Goal: Information Seeking & Learning: Learn about a topic

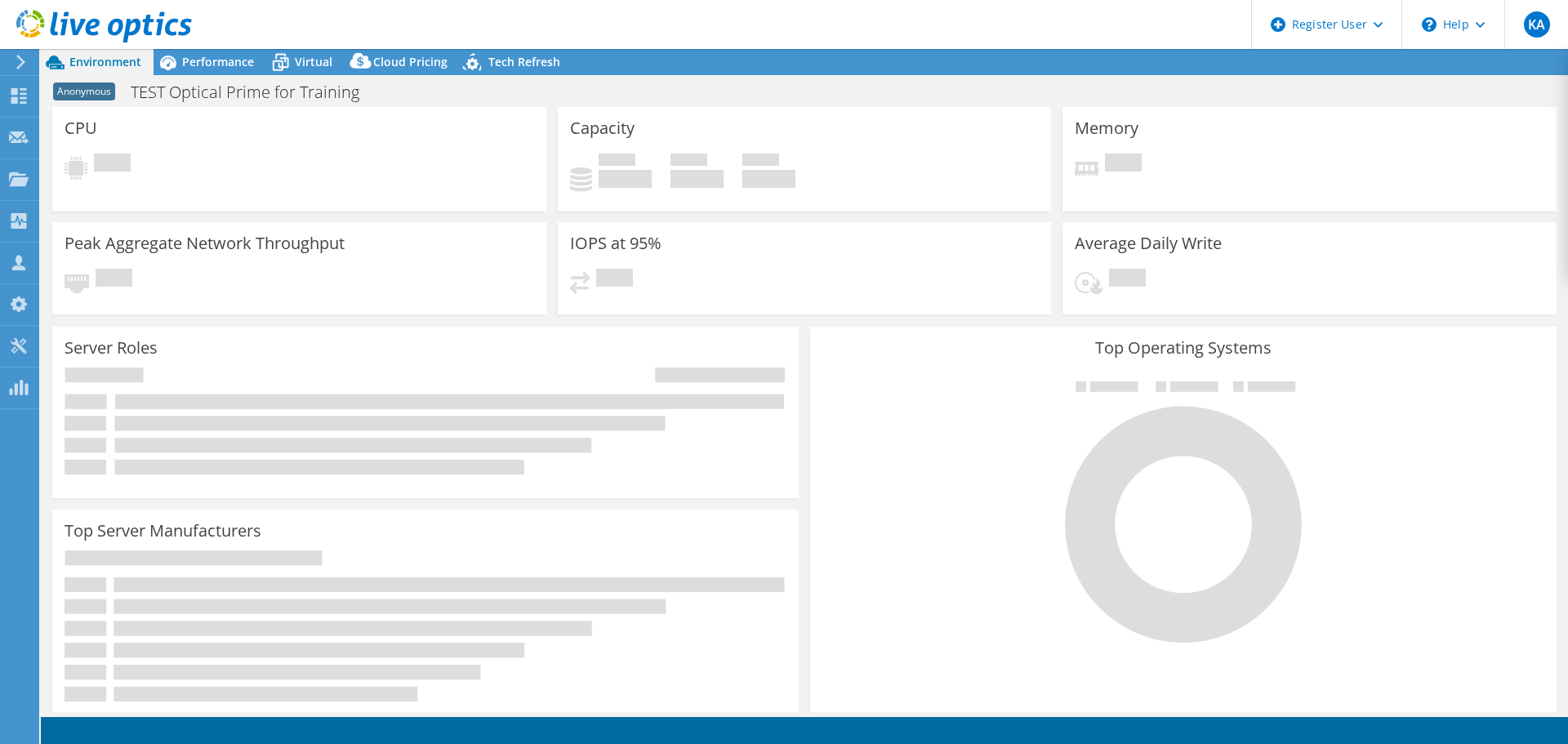
select select "USD"
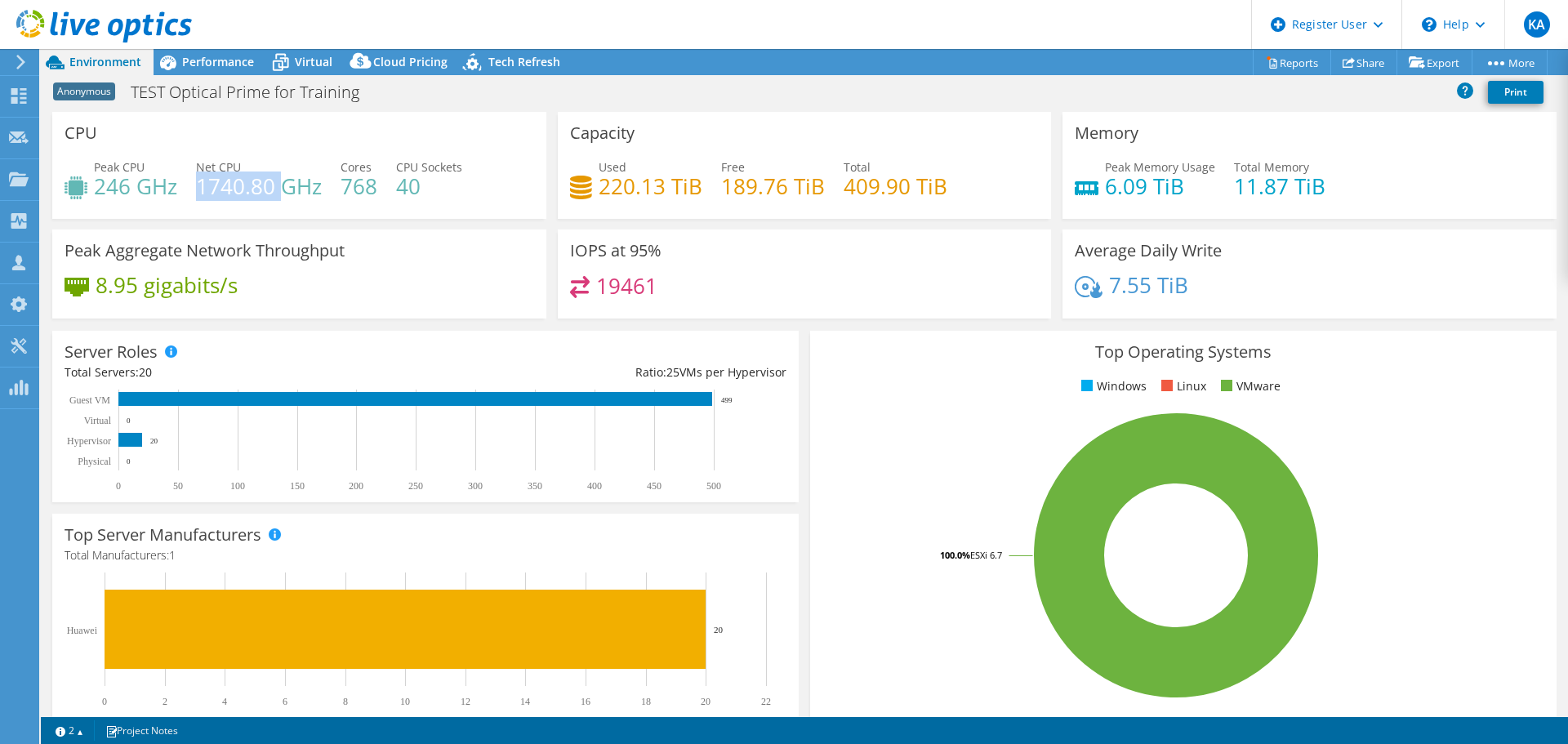
drag, startPoint x: 199, startPoint y: 184, endPoint x: 281, endPoint y: 187, distance: 82.1
click at [281, 187] on h4 "1740.80 GHz" at bounding box center [258, 186] width 126 height 18
drag, startPoint x: 342, startPoint y: 191, endPoint x: 377, endPoint y: 190, distance: 35.0
click at [377, 190] on div "Peak CPU 246 GHz Net CPU 1740.80 GHz Cores 768 CPU Sockets 40" at bounding box center [299, 184] width 470 height 53
click at [218, 188] on h4 "1740.80 GHz" at bounding box center [258, 186] width 126 height 18
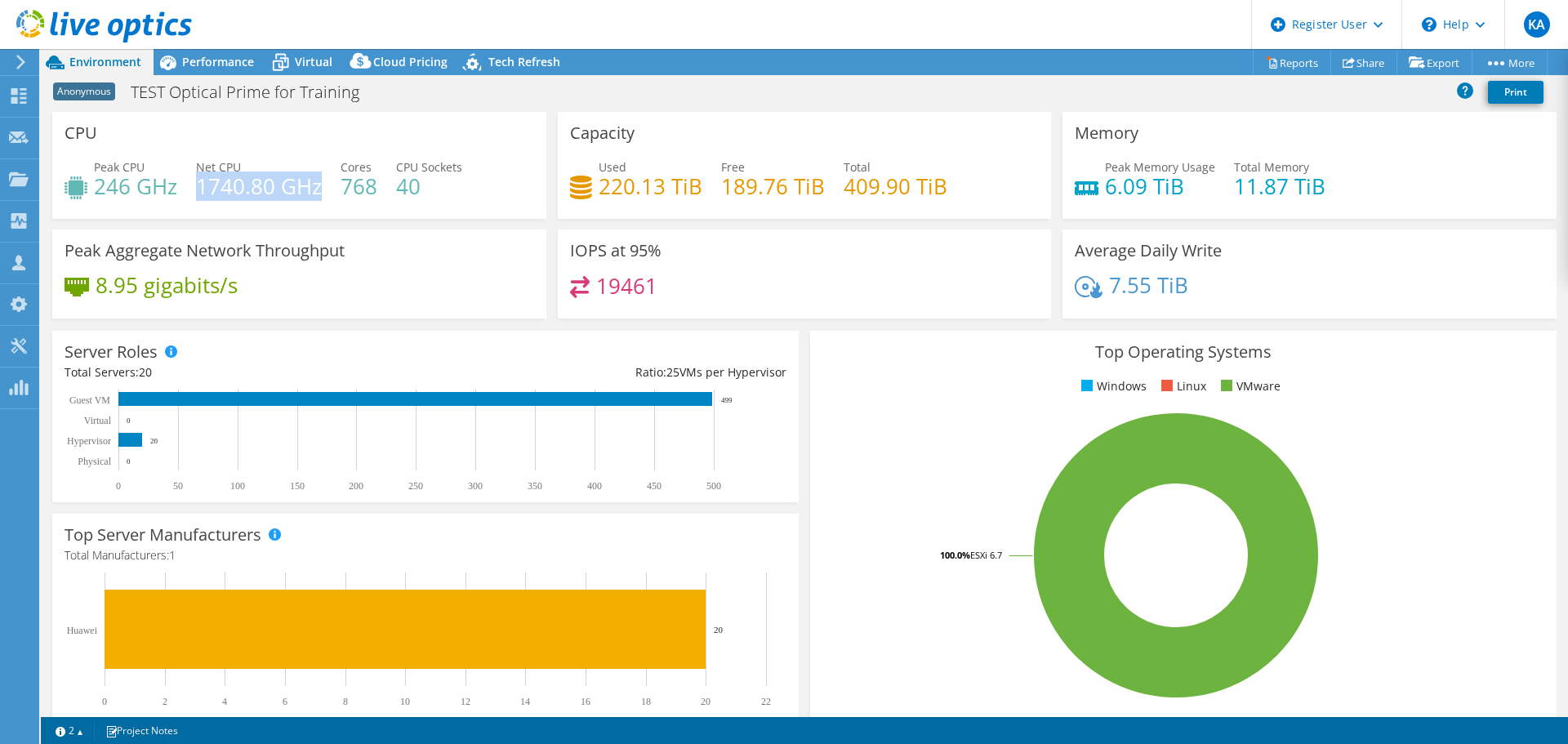
drag, startPoint x: 197, startPoint y: 189, endPoint x: 319, endPoint y: 189, distance: 122.0
click at [319, 189] on h4 "1740.80 GHz" at bounding box center [258, 186] width 126 height 18
drag, startPoint x: 127, startPoint y: 184, endPoint x: 99, endPoint y: 185, distance: 28.0
click at [99, 185] on h4 "246 GHz" at bounding box center [135, 186] width 83 height 18
click at [232, 69] on div "Performance" at bounding box center [210, 62] width 112 height 26
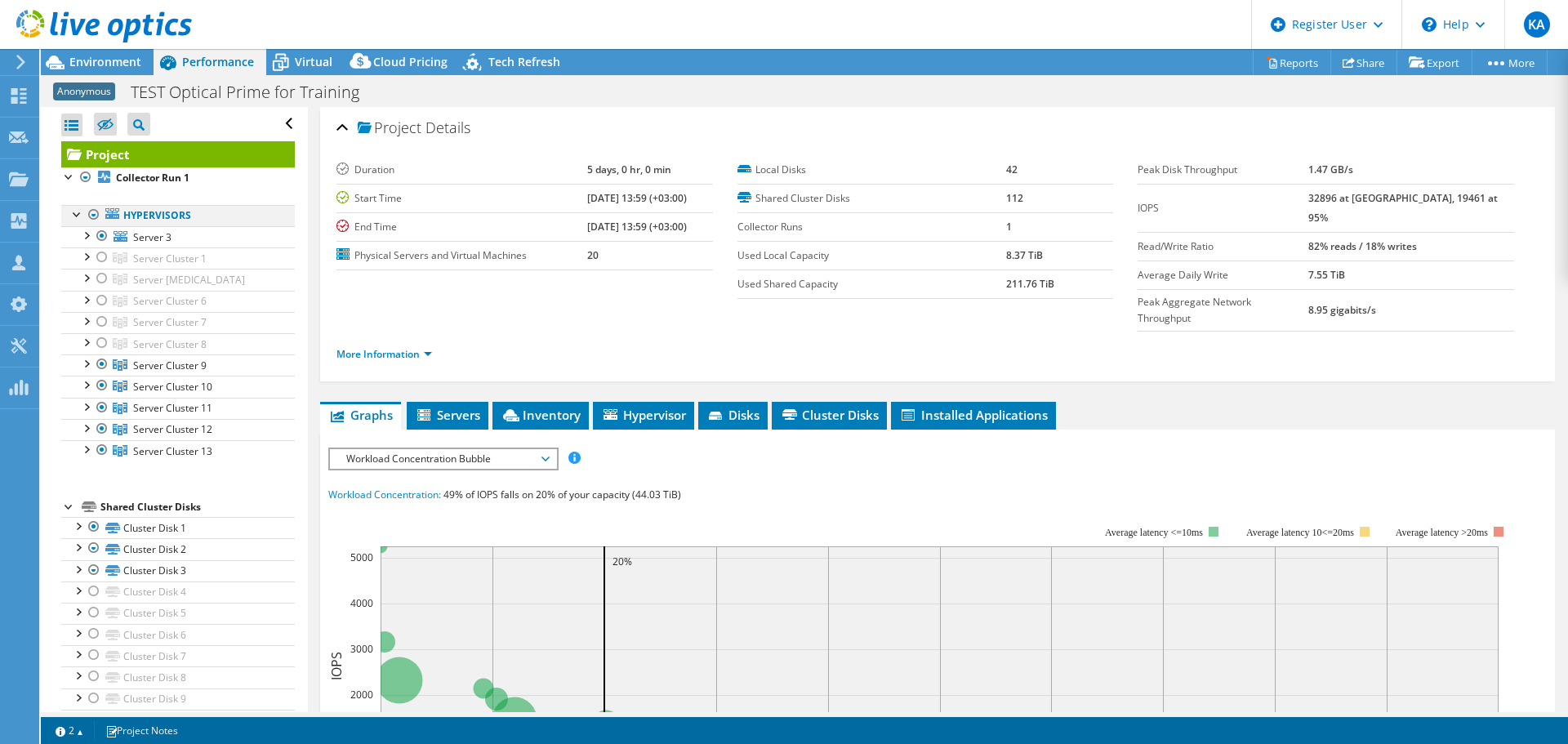
click at [93, 217] on div at bounding box center [94, 214] width 17 height 19
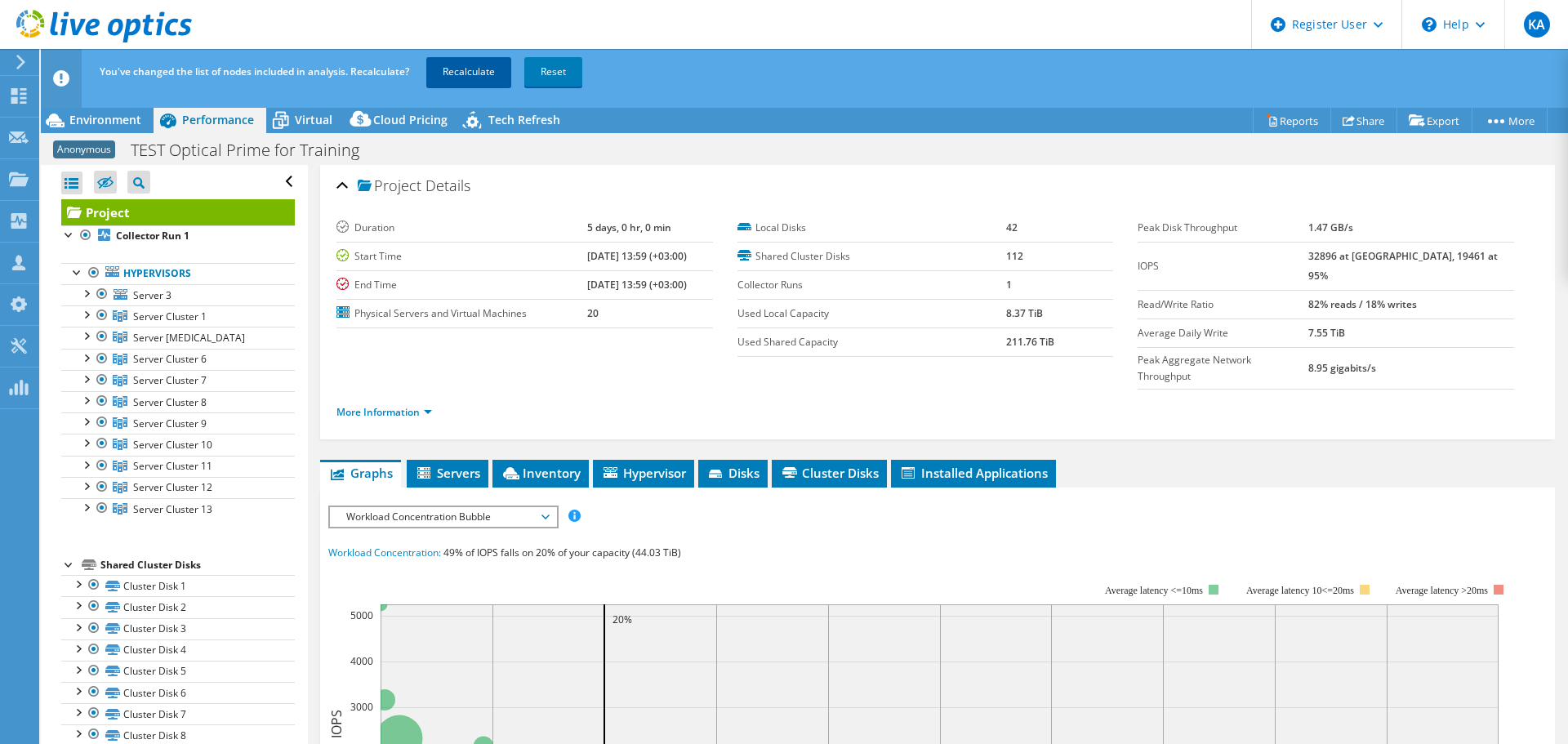
click at [449, 80] on link "Recalculate" at bounding box center [468, 71] width 85 height 29
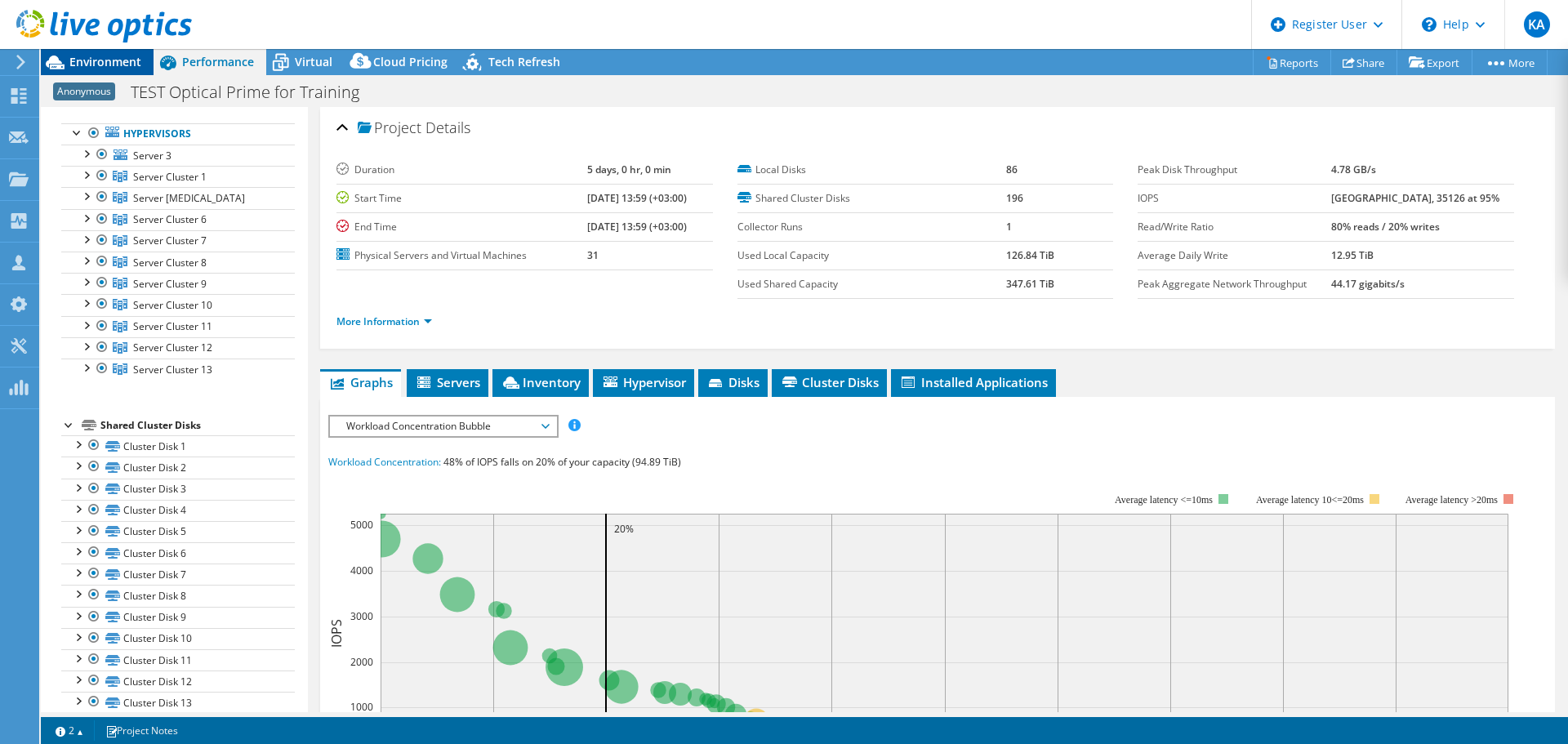
click at [87, 62] on span "Environment" at bounding box center [105, 61] width 72 height 16
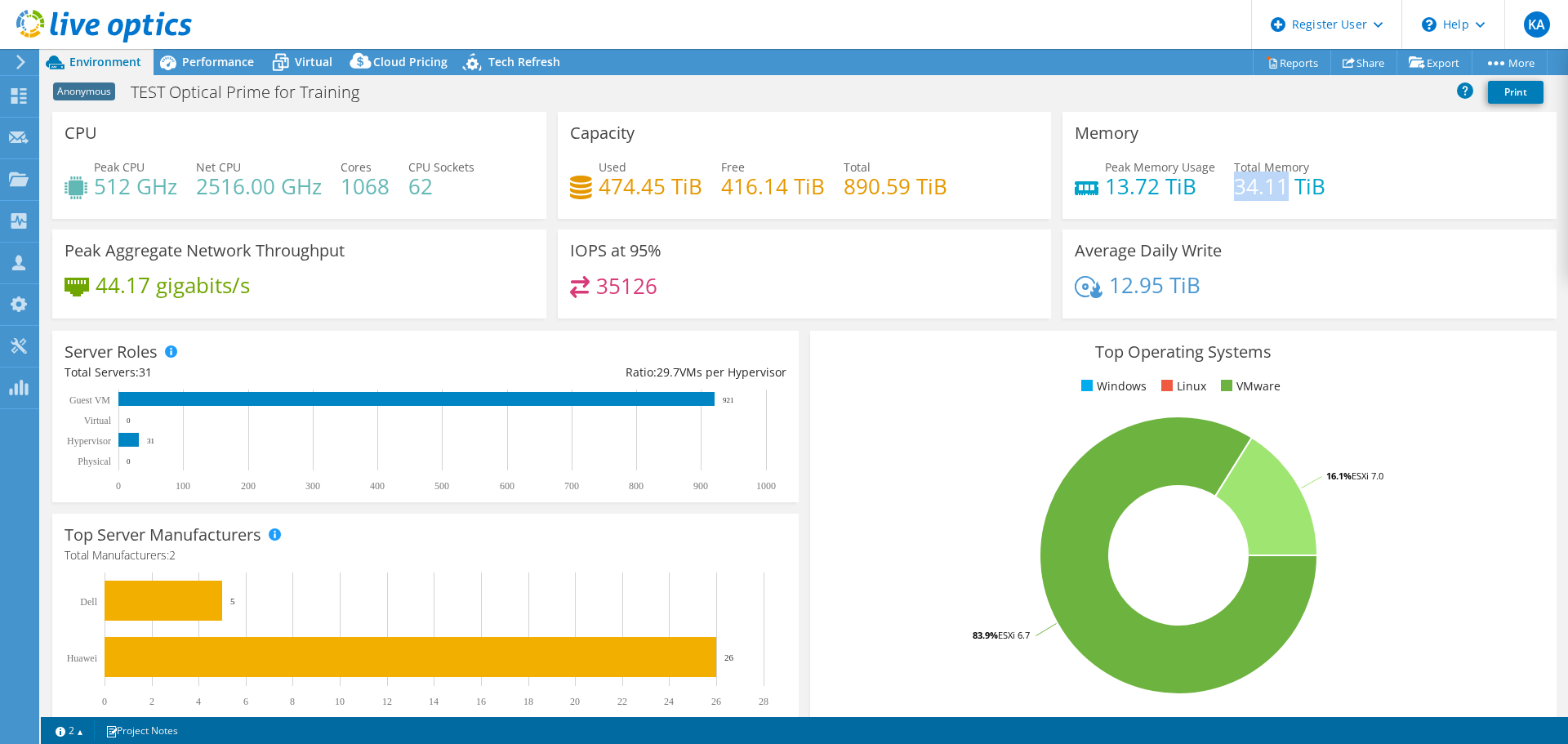
drag, startPoint x: 1228, startPoint y: 191, endPoint x: 1281, endPoint y: 188, distance: 53.1
click at [1281, 188] on h4 "34.11 TiB" at bounding box center [1280, 186] width 91 height 18
click at [1196, 192] on h4 "13.72 TiB" at bounding box center [1160, 186] width 111 height 18
drag, startPoint x: 1225, startPoint y: 186, endPoint x: 1283, endPoint y: 189, distance: 58.1
click at [1283, 189] on h4 "34.11 TiB" at bounding box center [1280, 186] width 91 height 18
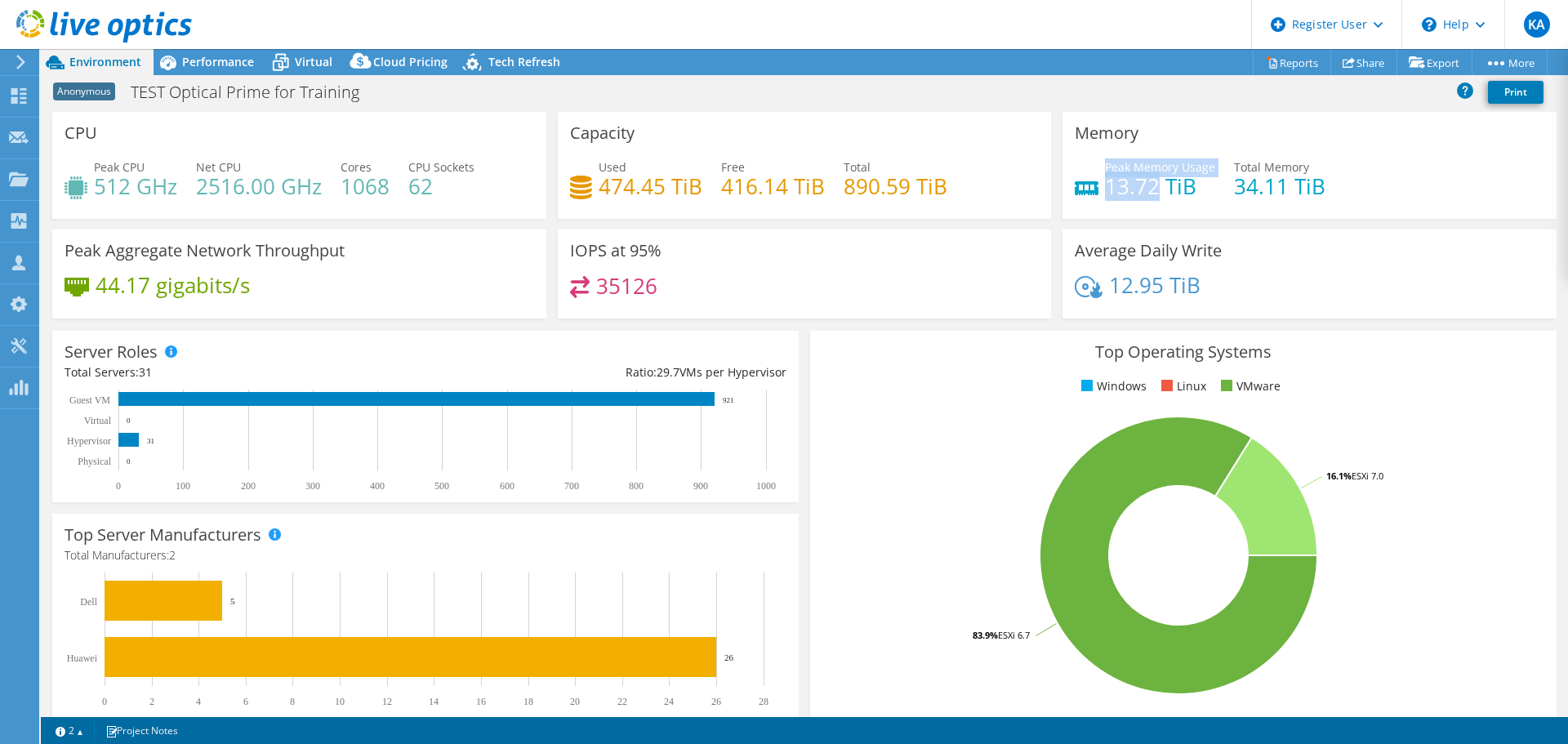
drag, startPoint x: 1154, startPoint y: 187, endPoint x: 1096, endPoint y: 190, distance: 58.1
click at [1096, 190] on div "Peak Memory Usage 13.72 TiB" at bounding box center [1145, 177] width 141 height 37
click at [1177, 192] on h4 "13.72 TiB" at bounding box center [1160, 186] width 111 height 18
click at [218, 59] on span "Performance" at bounding box center [218, 61] width 72 height 16
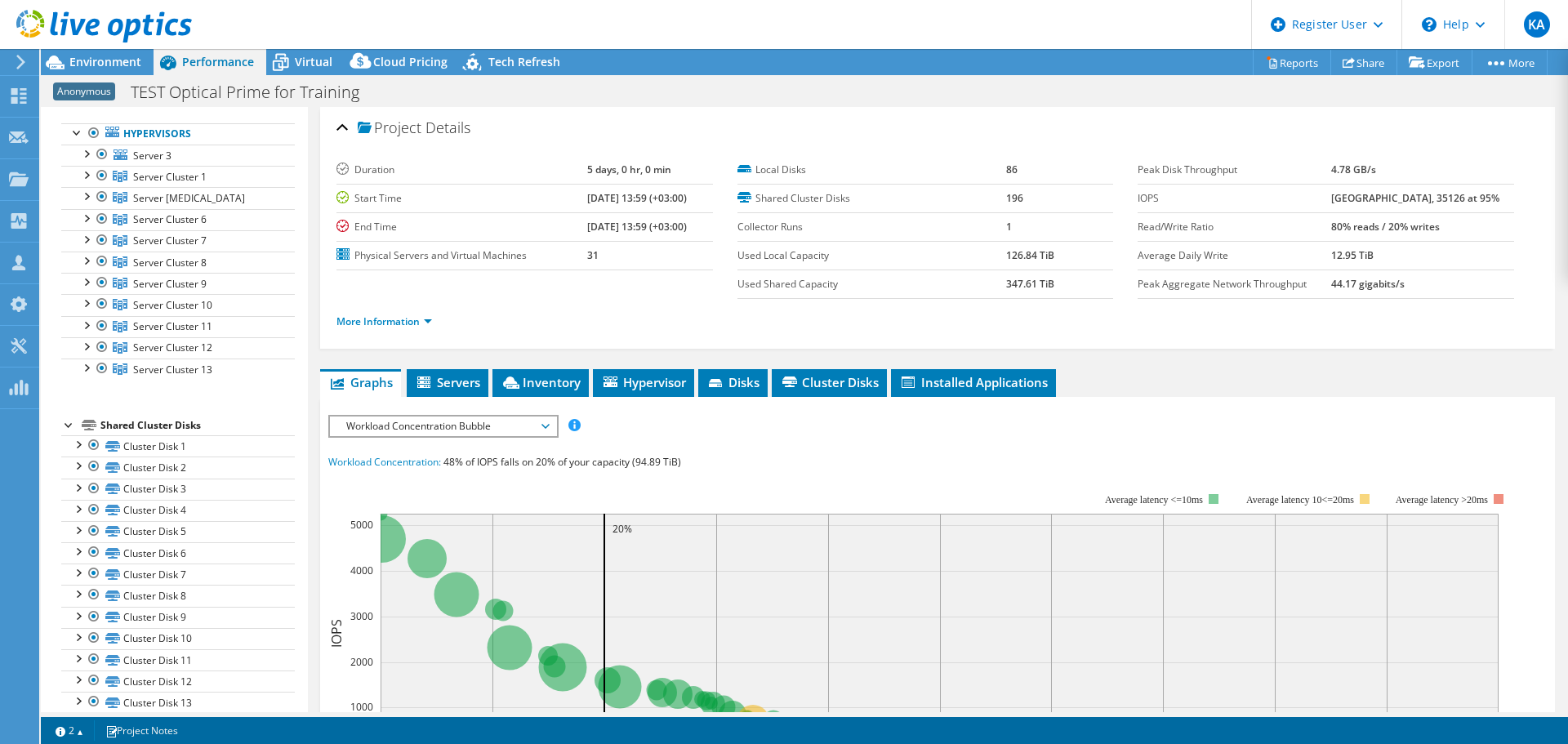
click at [545, 425] on span "Workload Concentration Bubble" at bounding box center [443, 426] width 210 height 19
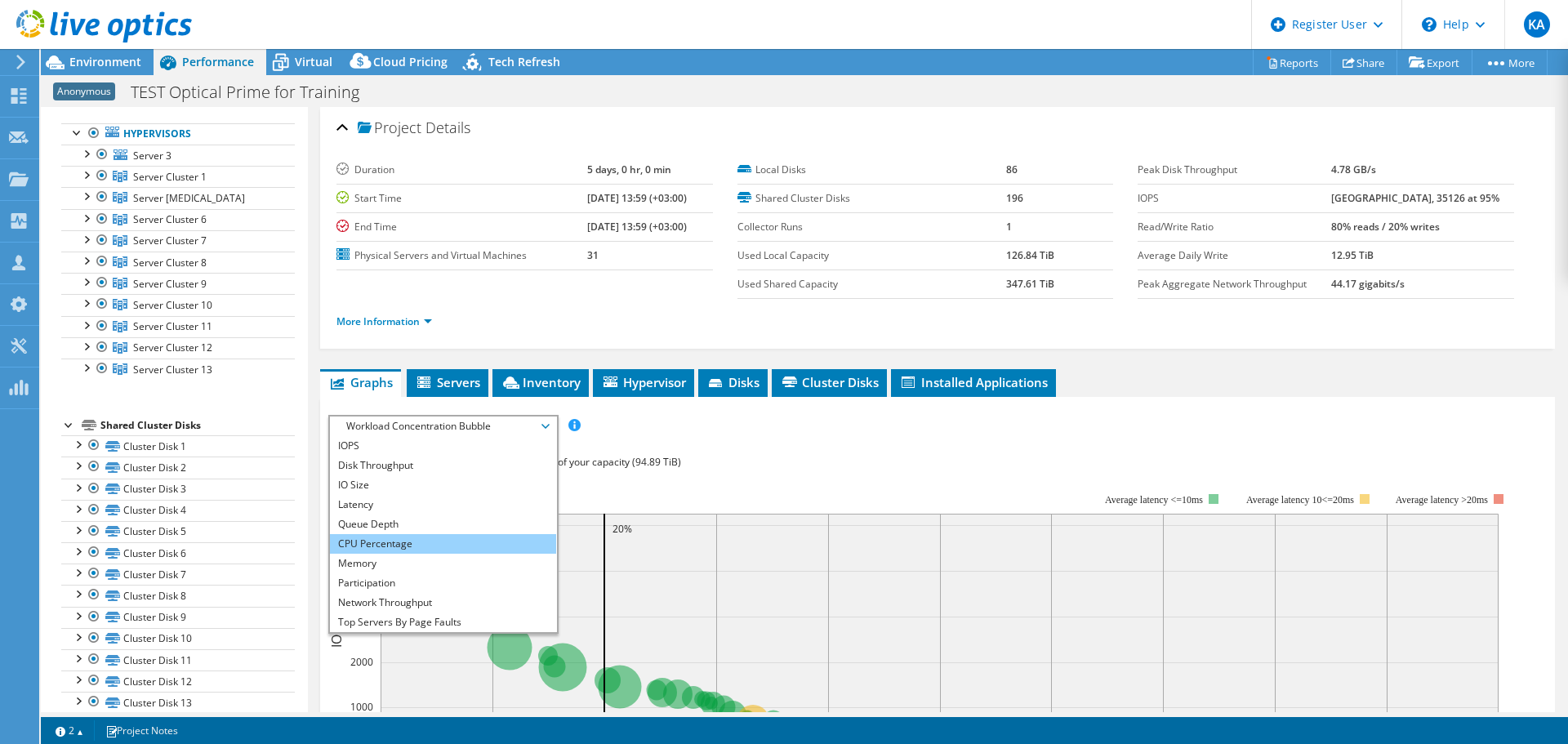
click at [482, 539] on li "CPU Percentage" at bounding box center [444, 544] width 227 height 19
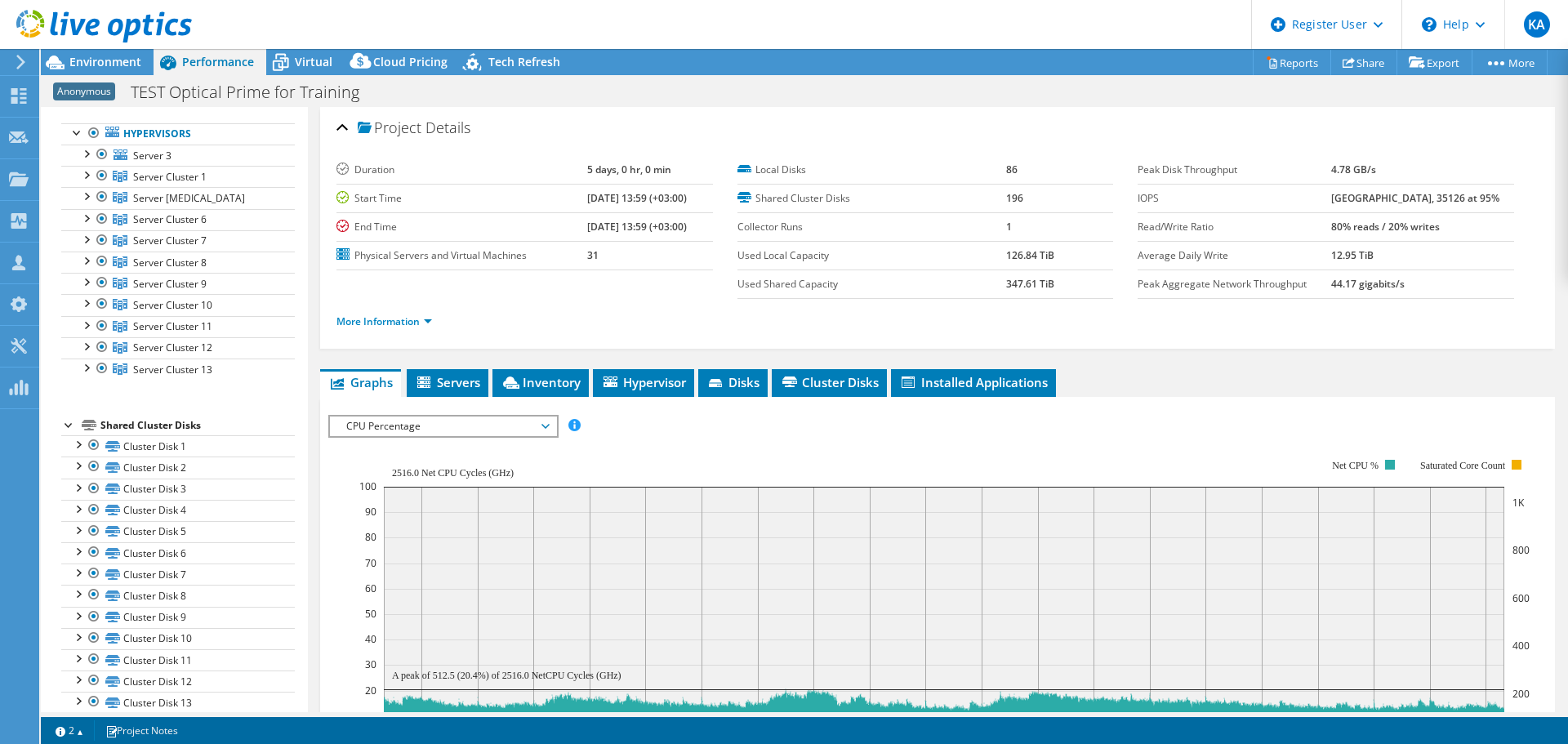
scroll to position [163, 0]
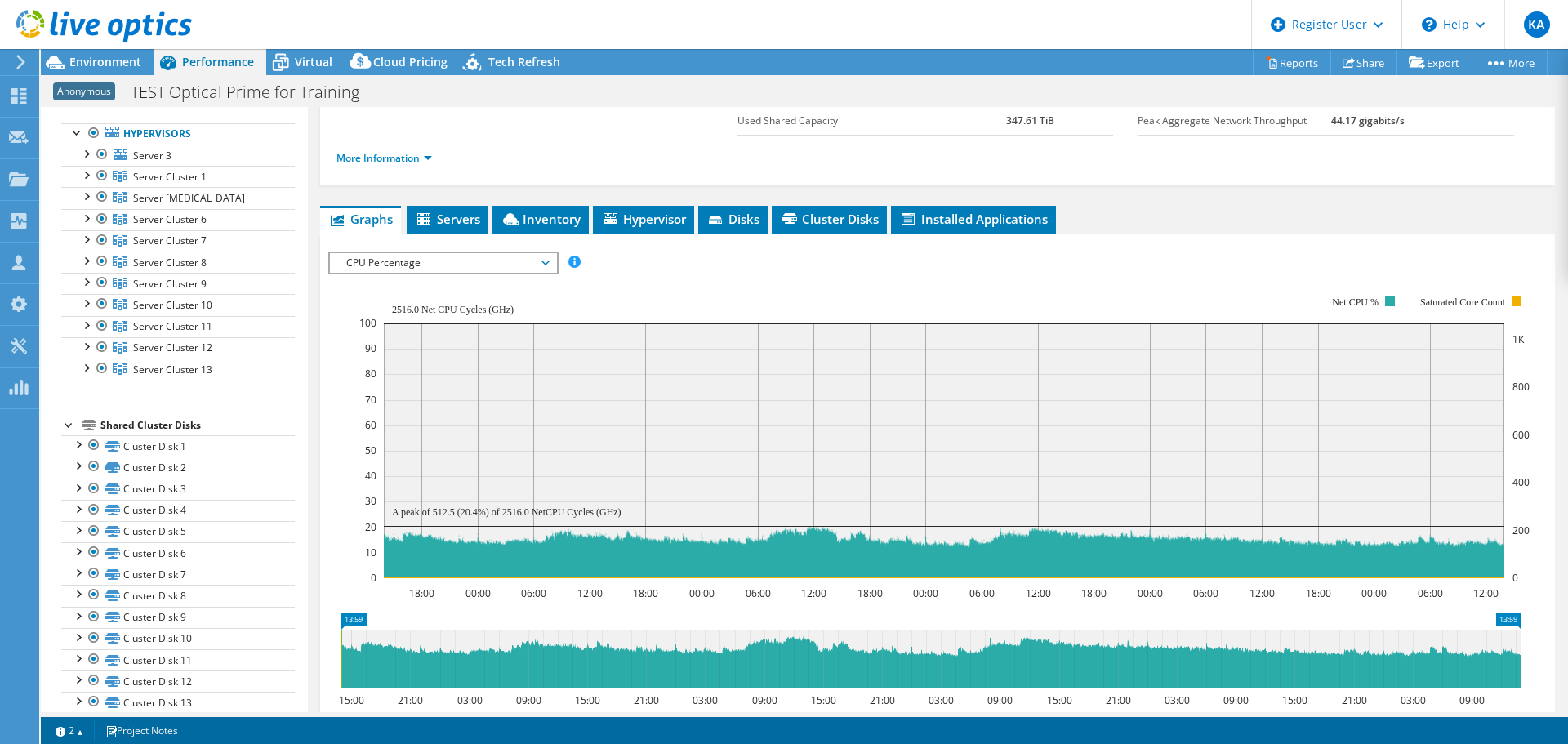
click at [451, 264] on span "CPU Percentage" at bounding box center [443, 263] width 210 height 19
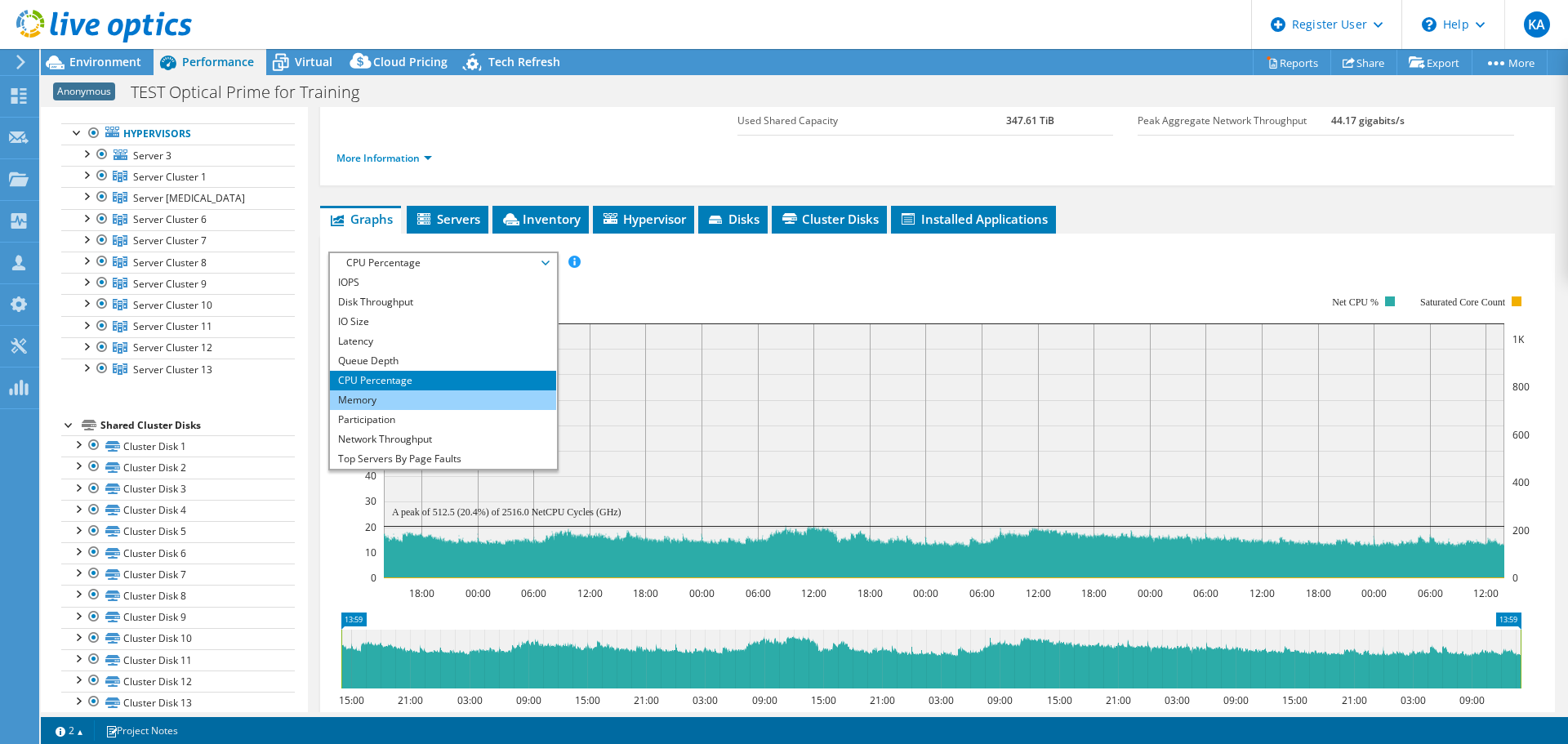
click at [414, 395] on li "Memory" at bounding box center [444, 401] width 227 height 19
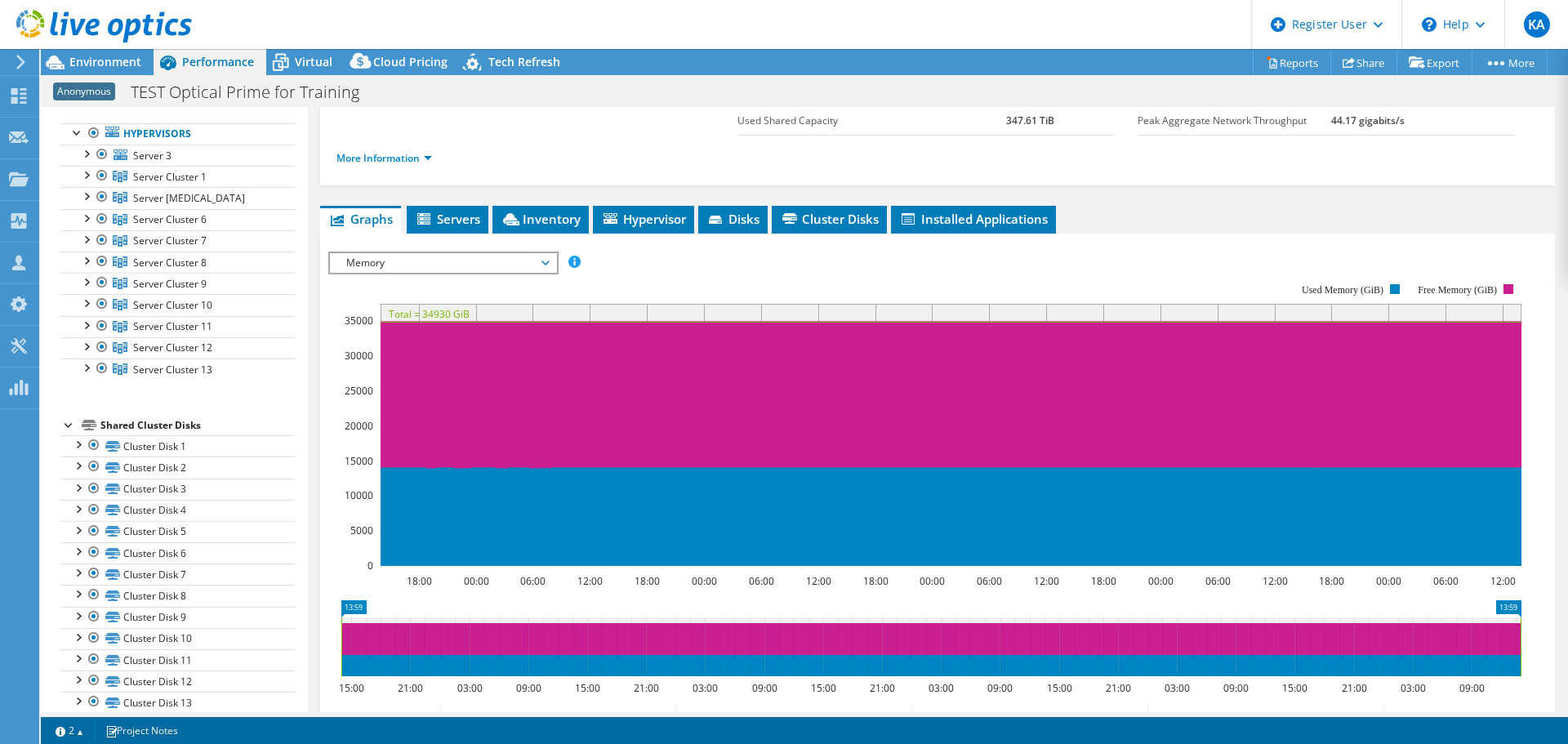
click at [547, 264] on span "Memory" at bounding box center [443, 263] width 210 height 19
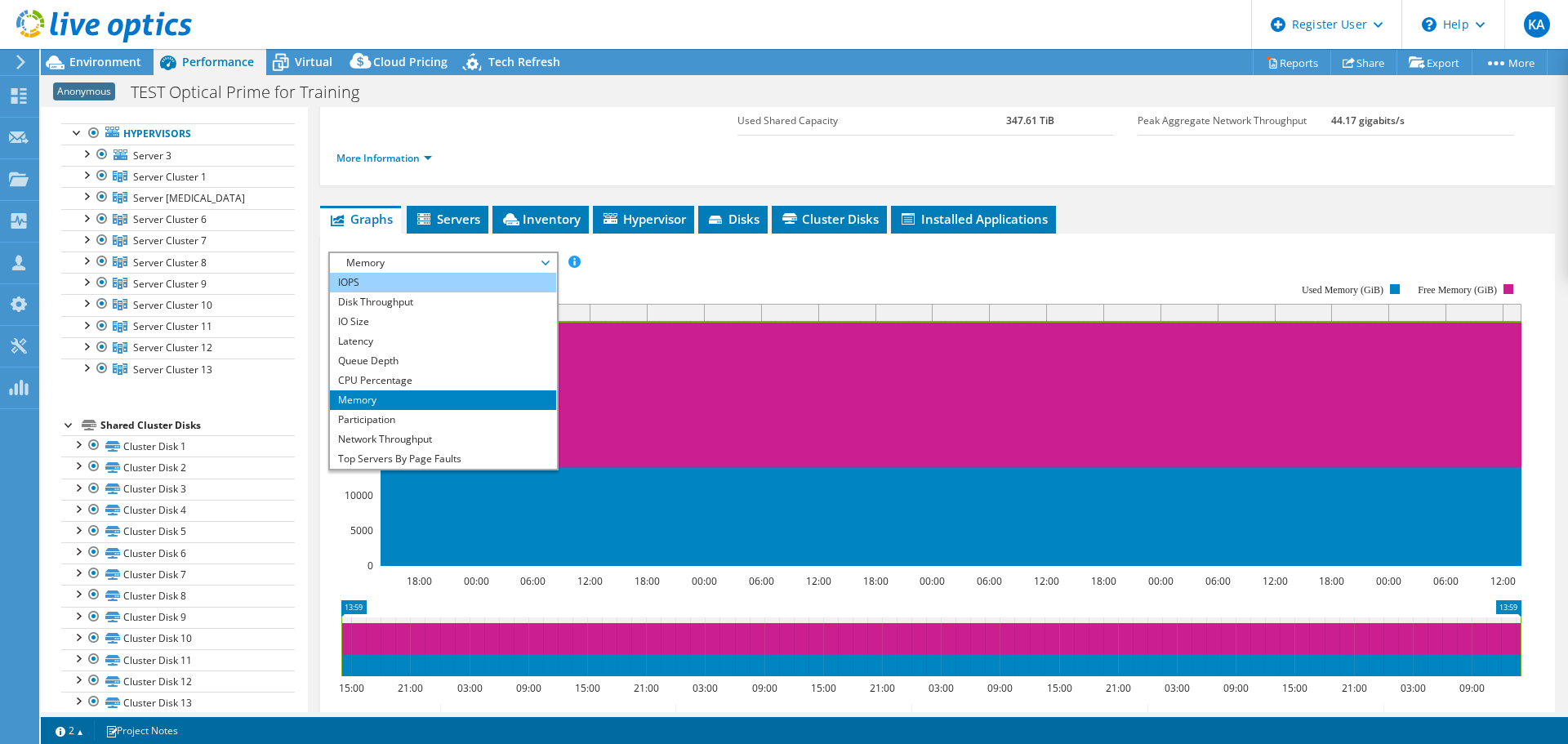
click at [418, 287] on li "IOPS" at bounding box center [444, 283] width 227 height 19
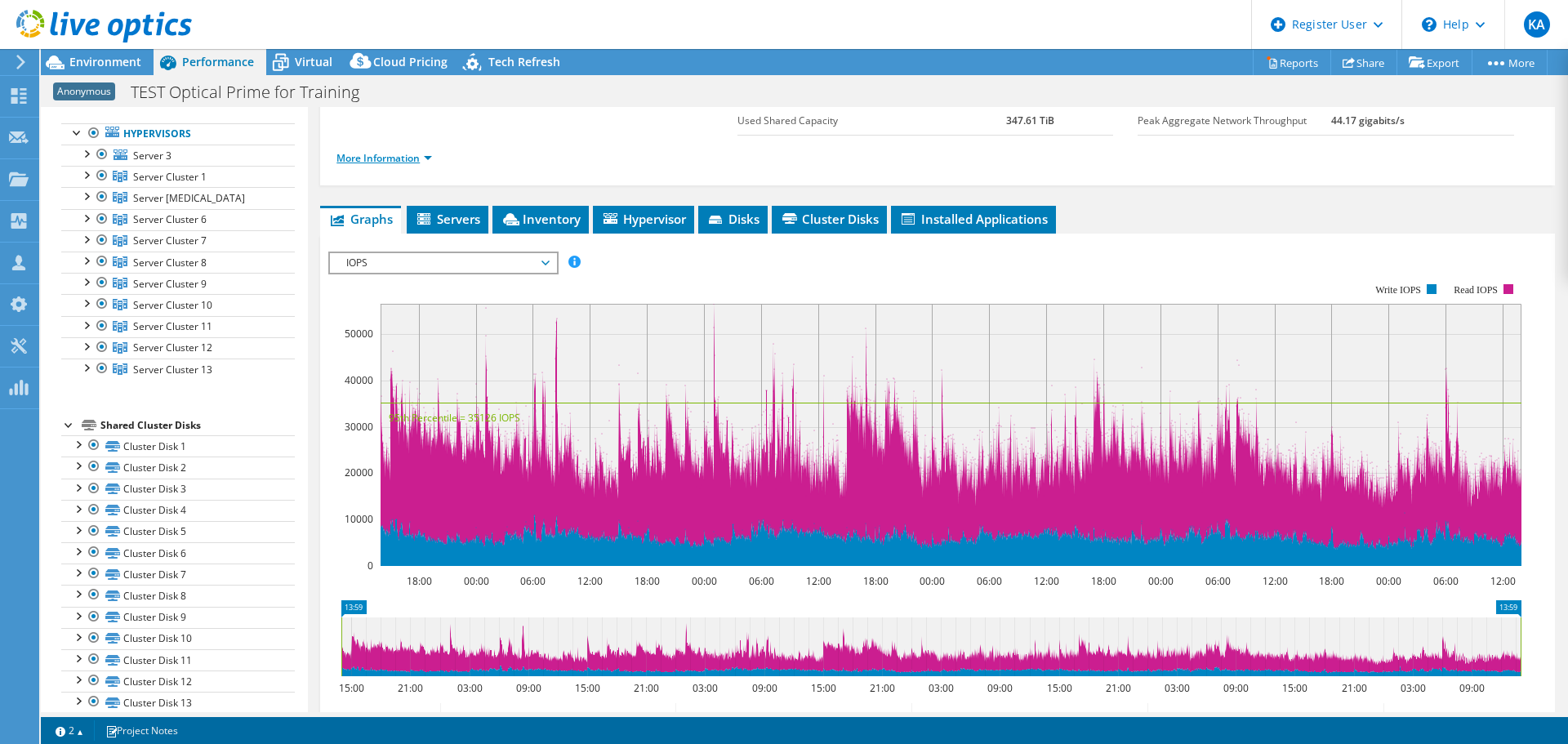
click at [430, 158] on link "More Information" at bounding box center [384, 158] width 96 height 14
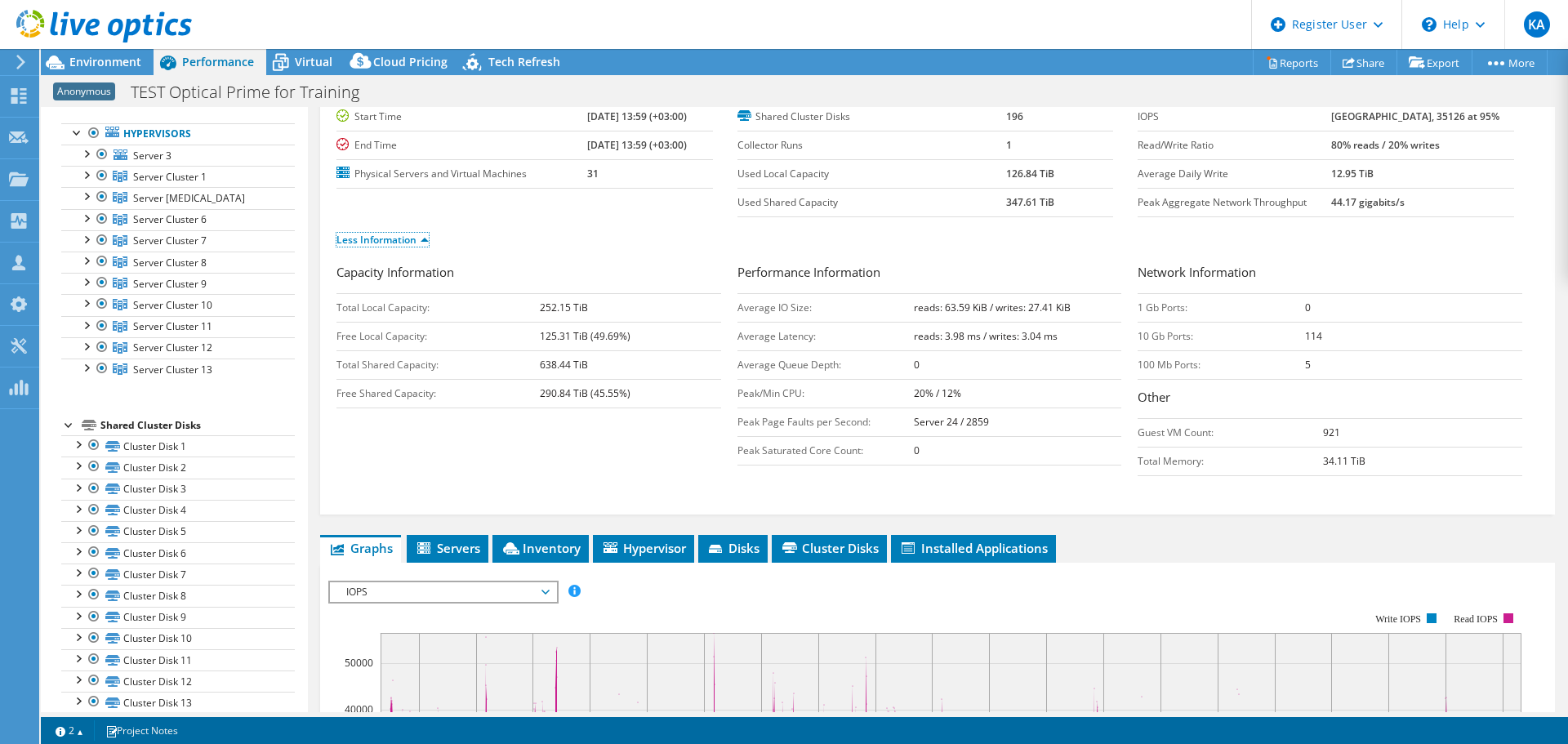
scroll to position [0, 0]
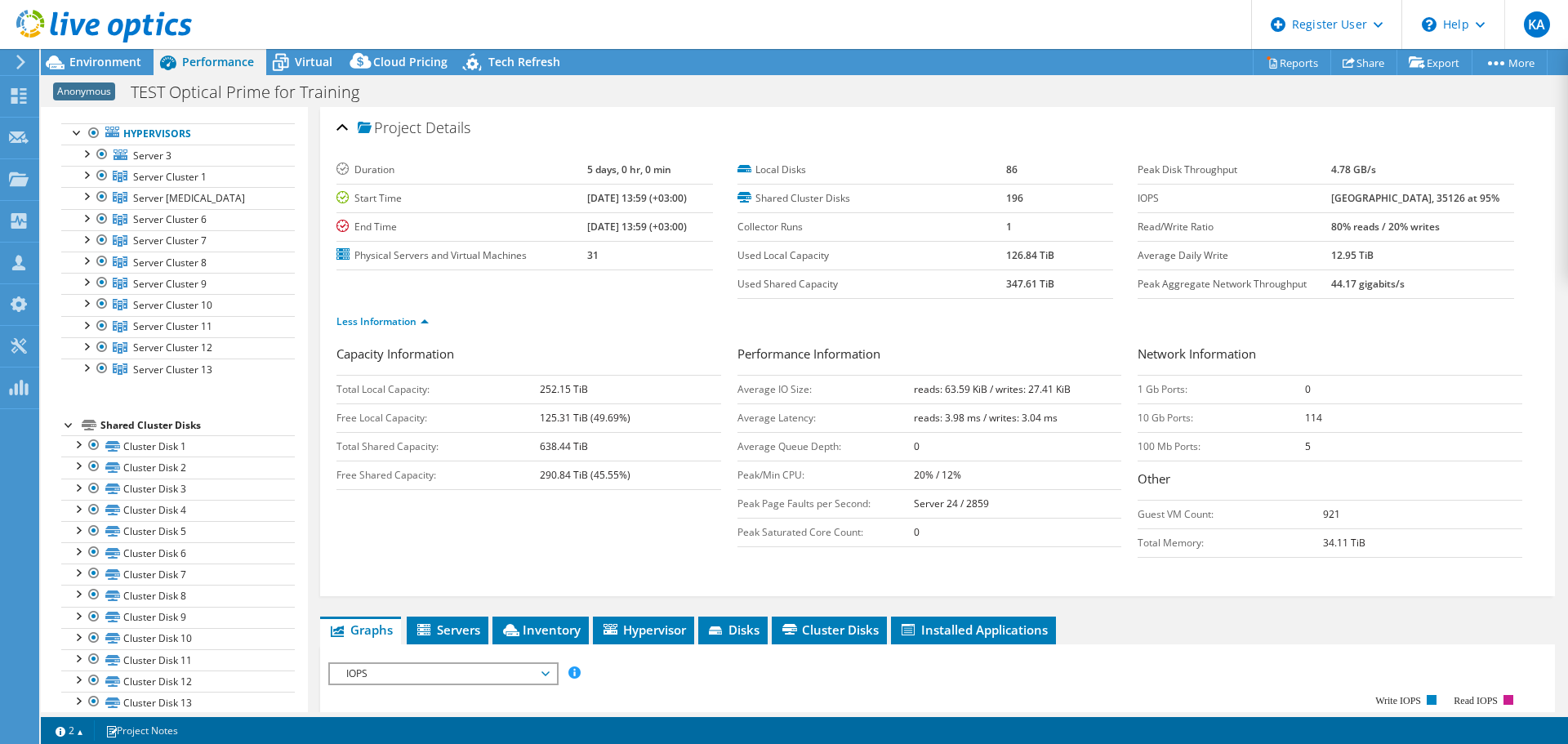
drag, startPoint x: 1340, startPoint y: 196, endPoint x: 1369, endPoint y: 198, distance: 29.1
click at [1369, 198] on tr "IOPS 56501 at Peak, 35126 at 95%" at bounding box center [1326, 198] width 377 height 29
drag, startPoint x: 1416, startPoint y: 200, endPoint x: 1475, endPoint y: 198, distance: 59.0
click at [1475, 198] on b "[GEOGRAPHIC_DATA], 35126 at 95%" at bounding box center [1416, 199] width 169 height 14
click at [1294, 220] on label "Read/Write Ratio" at bounding box center [1233, 227] width 192 height 17
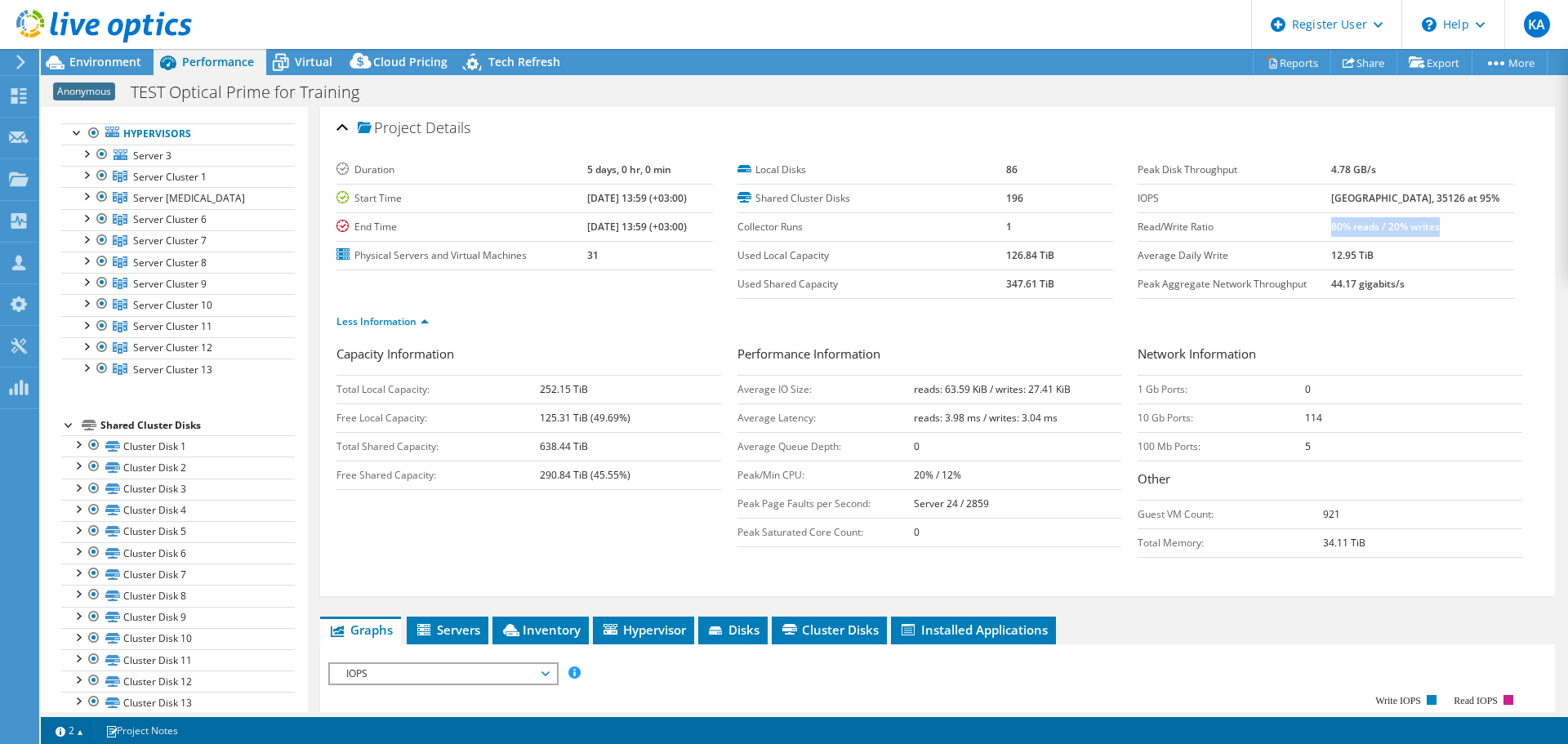
drag, startPoint x: 1342, startPoint y: 228, endPoint x: 1459, endPoint y: 228, distance: 117.0
click at [1459, 228] on td "80% reads / 20% writes" at bounding box center [1423, 227] width 183 height 29
click at [915, 390] on b "reads: 63.59 KiB / writes: 27.41 KiB" at bounding box center [993, 389] width 157 height 14
drag, startPoint x: 908, startPoint y: 390, endPoint x: 1069, endPoint y: 390, distance: 161.0
click at [1069, 390] on td "reads: 63.59 KiB / writes: 27.41 KiB" at bounding box center [1018, 389] width 208 height 29
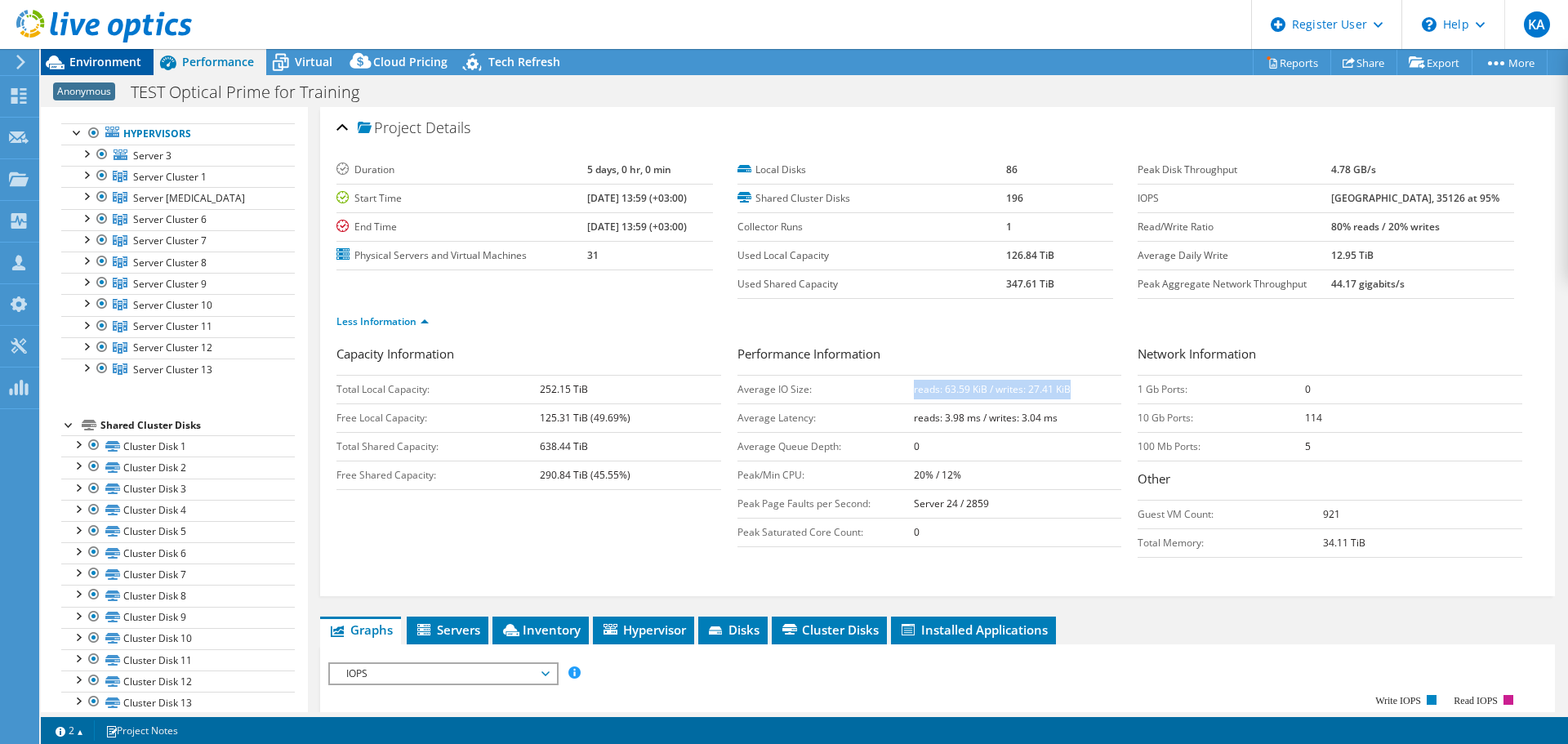
click at [111, 60] on span "Environment" at bounding box center [105, 61] width 72 height 16
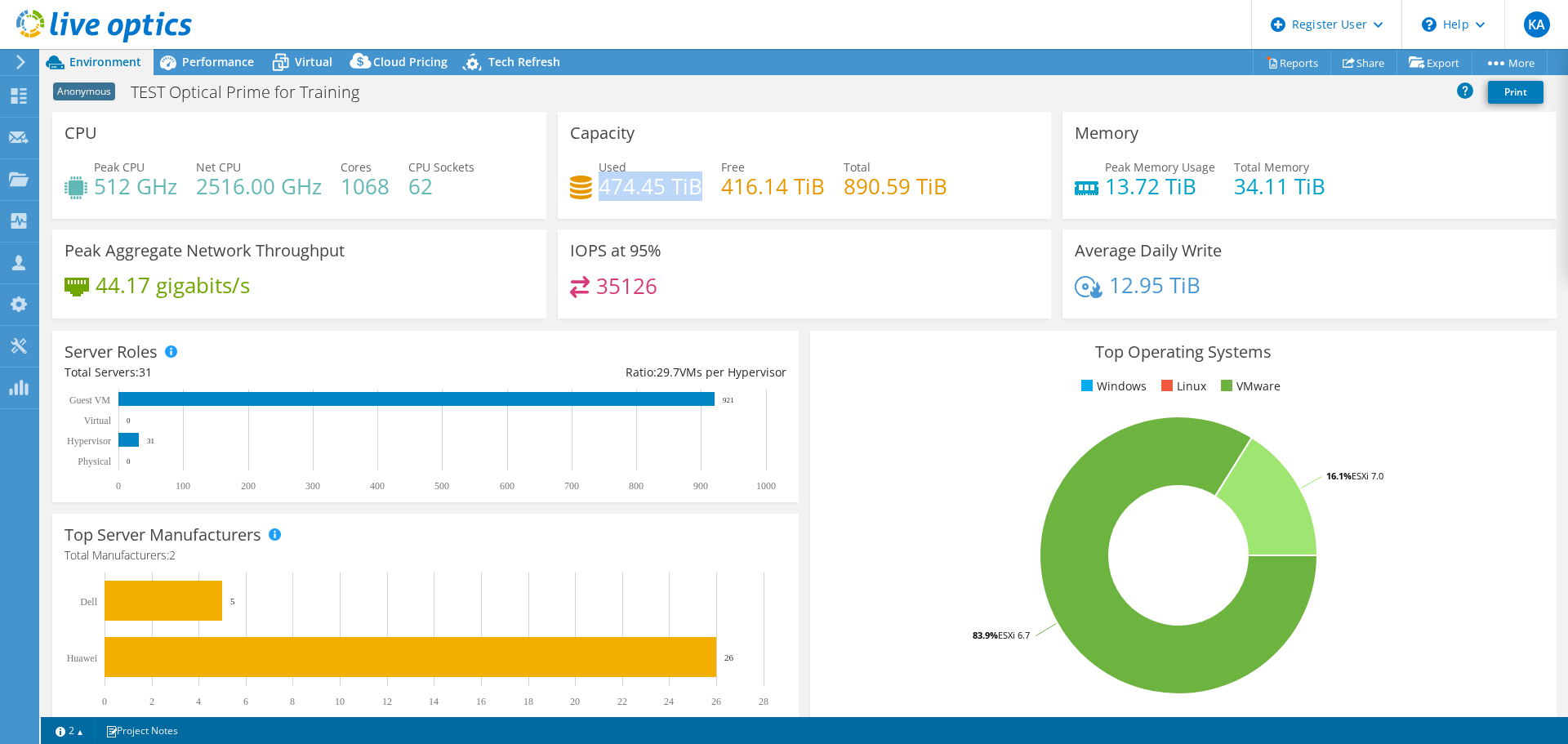
drag, startPoint x: 595, startPoint y: 186, endPoint x: 695, endPoint y: 189, distance: 100.0
click at [695, 189] on h4 "474.45 TiB" at bounding box center [651, 186] width 104 height 18
click at [209, 64] on span "Performance" at bounding box center [218, 61] width 72 height 16
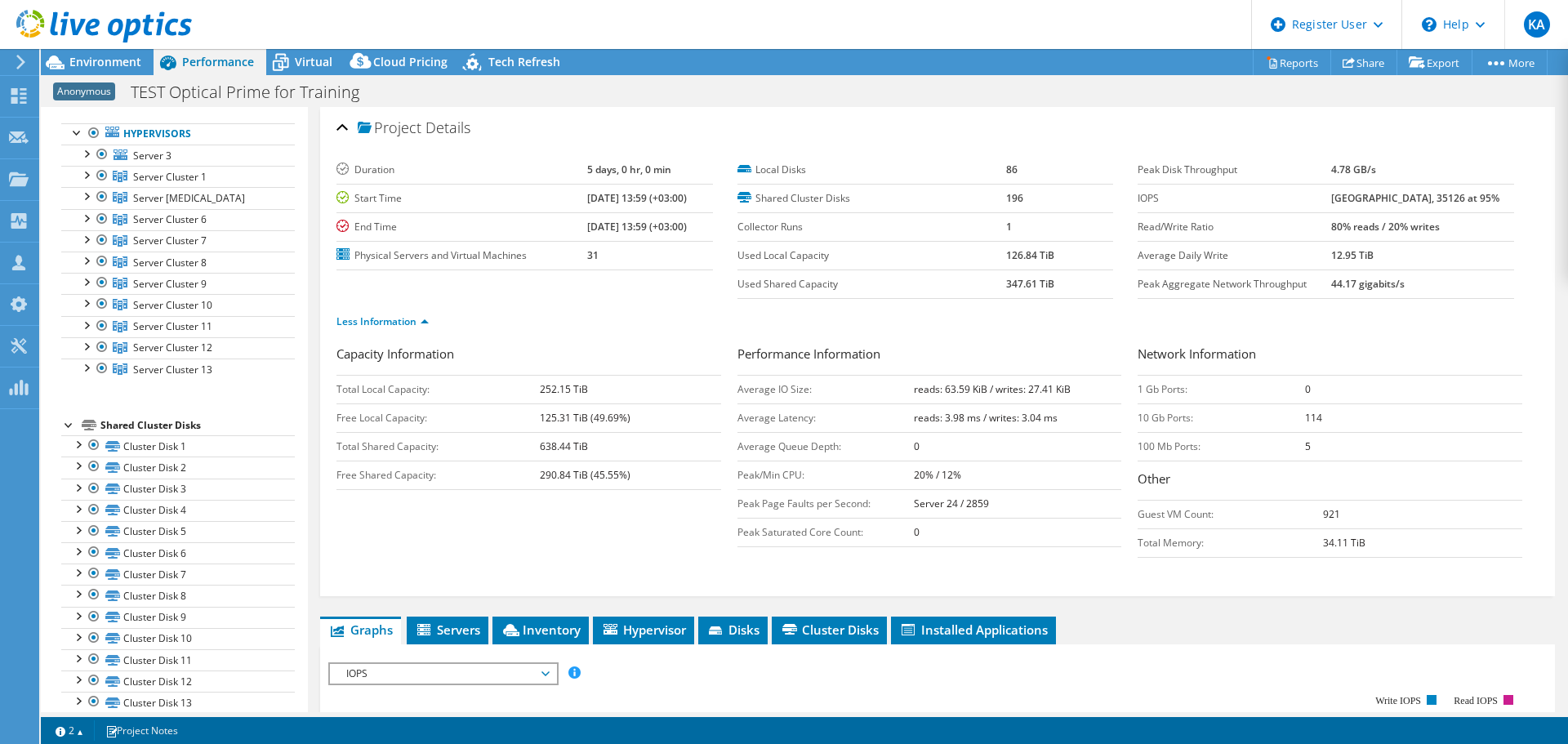
drag, startPoint x: 990, startPoint y: 289, endPoint x: 1030, endPoint y: 291, distance: 40.0
click at [1030, 291] on tr "Used Shared Capacity 347.61 TiB" at bounding box center [926, 284] width 377 height 29
click at [993, 285] on label "Used Shared Capacity" at bounding box center [872, 284] width 269 height 17
drag, startPoint x: 994, startPoint y: 285, endPoint x: 1038, endPoint y: 284, distance: 44.0
click at [1038, 284] on tr "Used Shared Capacity 347.61 TiB" at bounding box center [926, 284] width 377 height 29
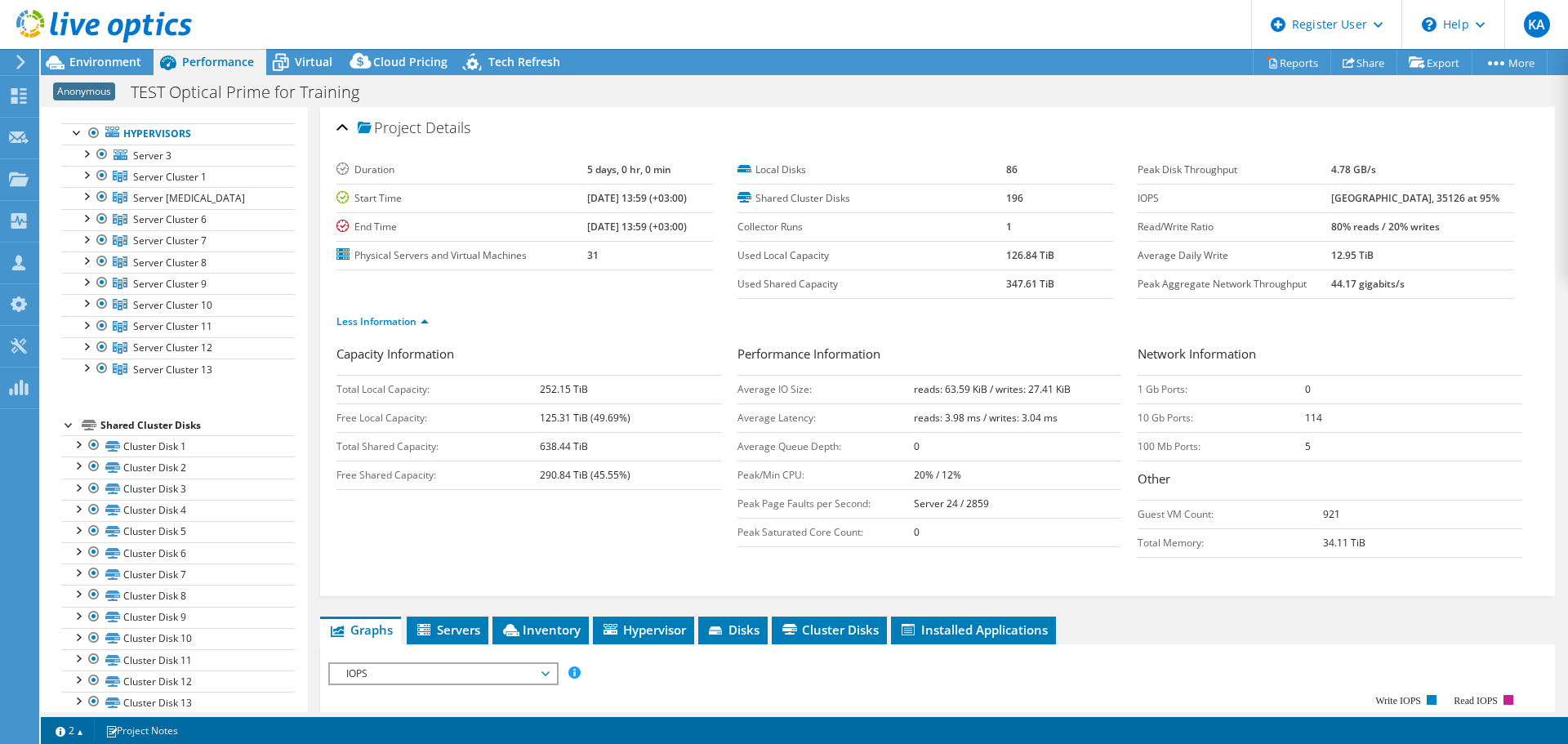
drag, startPoint x: 1341, startPoint y: 198, endPoint x: 1371, endPoint y: 201, distance: 30.1
click at [1371, 201] on tr "IOPS 56501 at Peak, 35126 at 95%" at bounding box center [1326, 198] width 377 height 29
drag, startPoint x: 900, startPoint y: 387, endPoint x: 1065, endPoint y: 389, distance: 165.0
click at [1065, 389] on tr "Average IO Size: reads: 63.59 KiB / writes: 27.41 KiB" at bounding box center [930, 389] width 385 height 29
click at [983, 341] on div "Less Information" at bounding box center [937, 321] width 1203 height 46
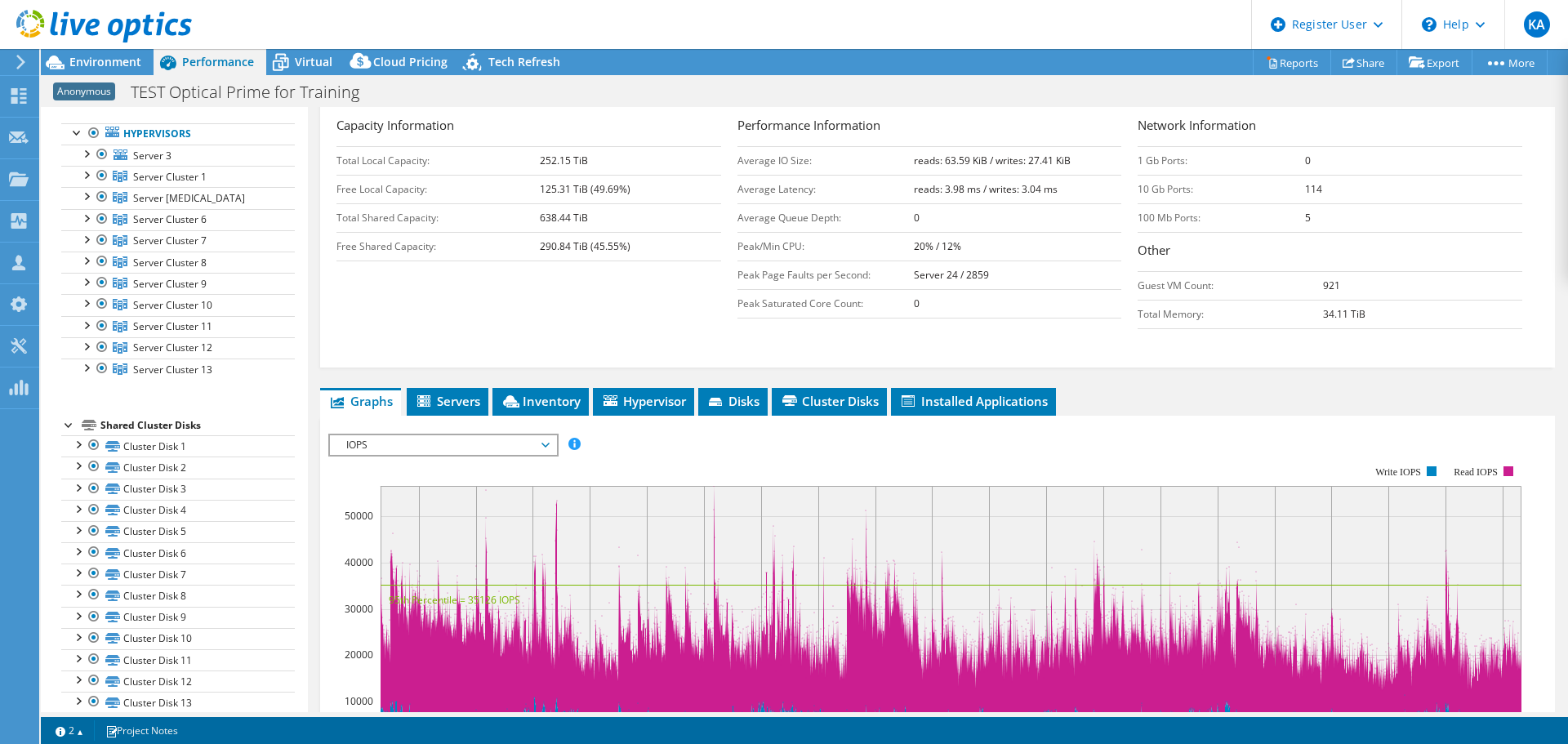
scroll to position [245, 0]
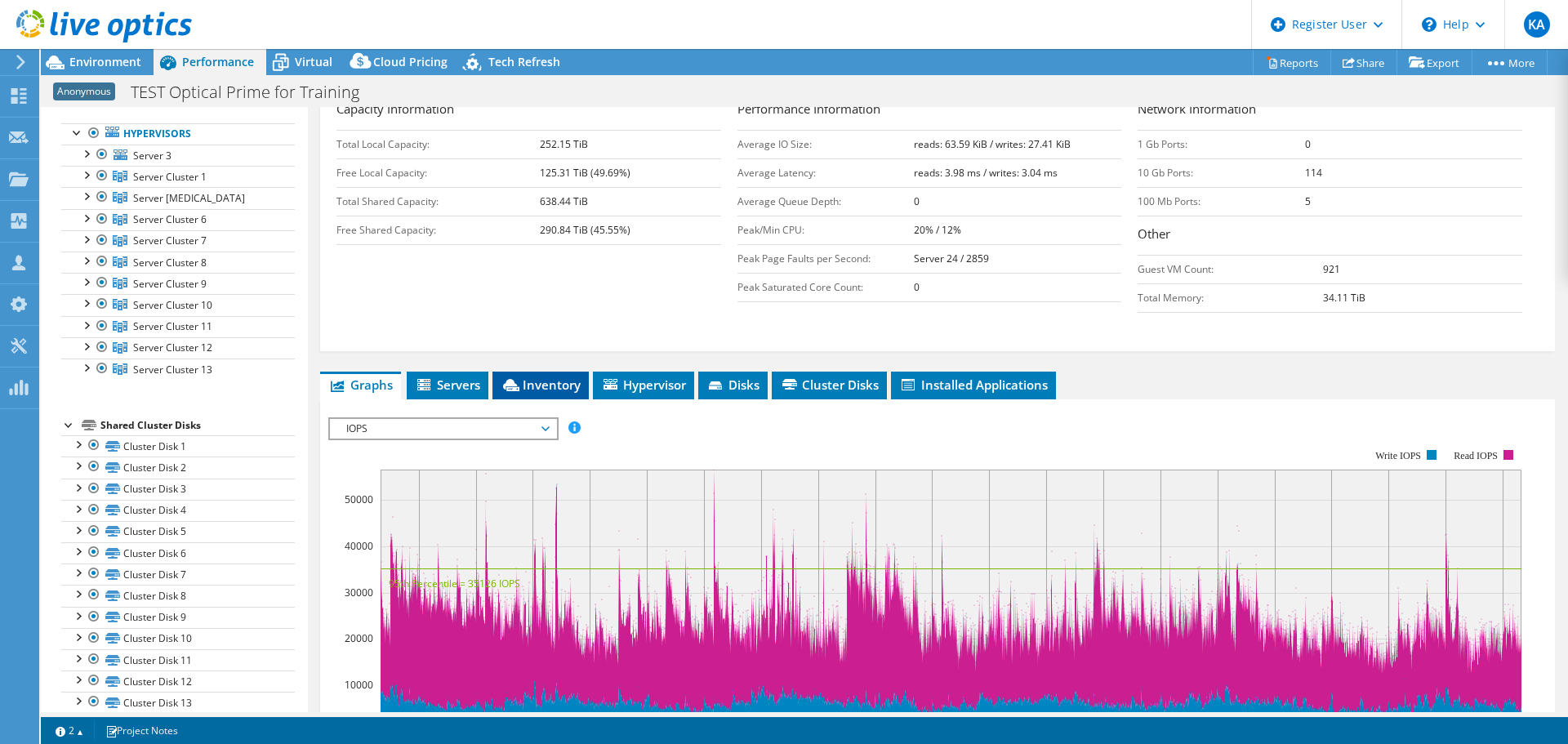
click at [549, 386] on span "Inventory" at bounding box center [540, 385] width 80 height 17
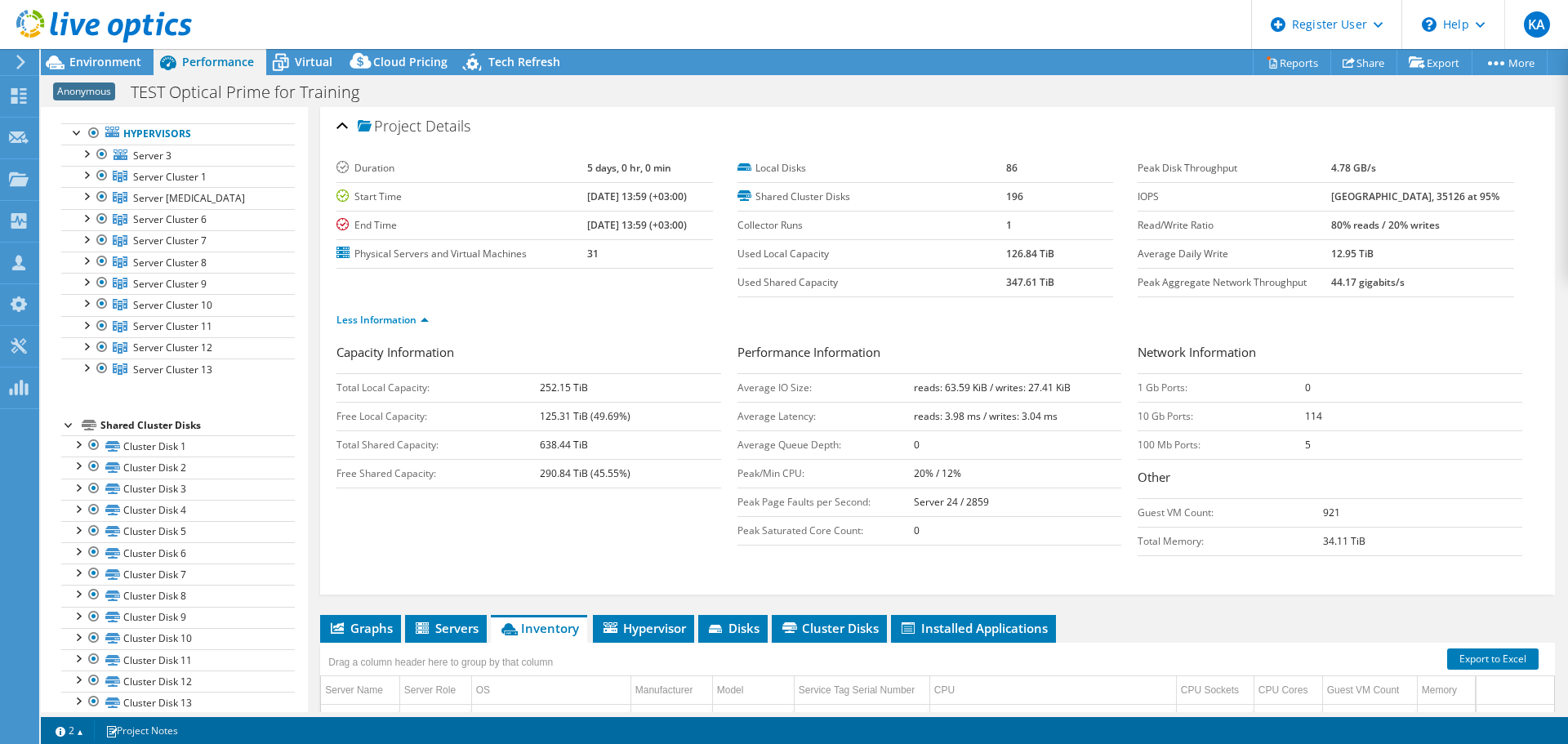
scroll to position [0, 0]
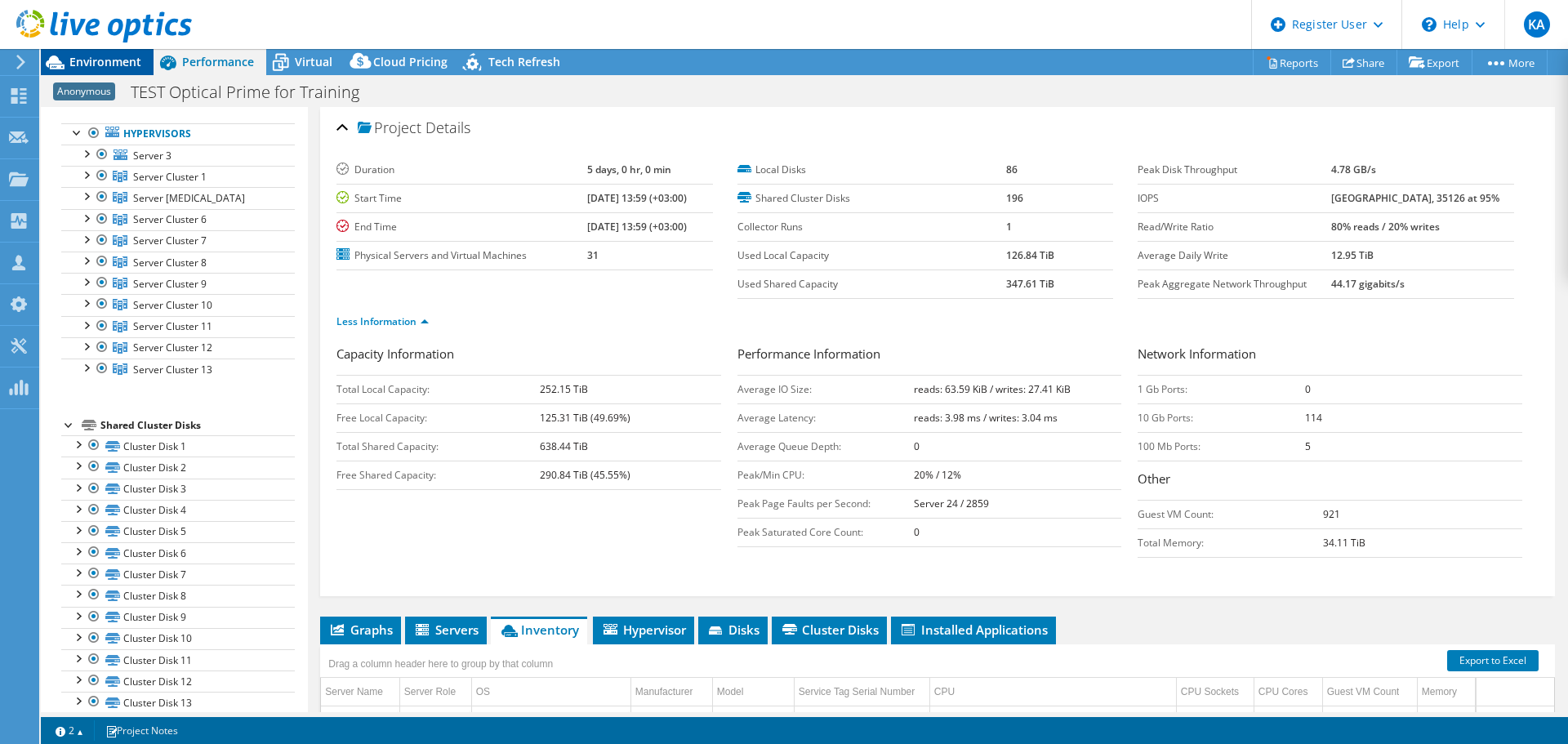
click at [106, 60] on span "Environment" at bounding box center [105, 61] width 72 height 16
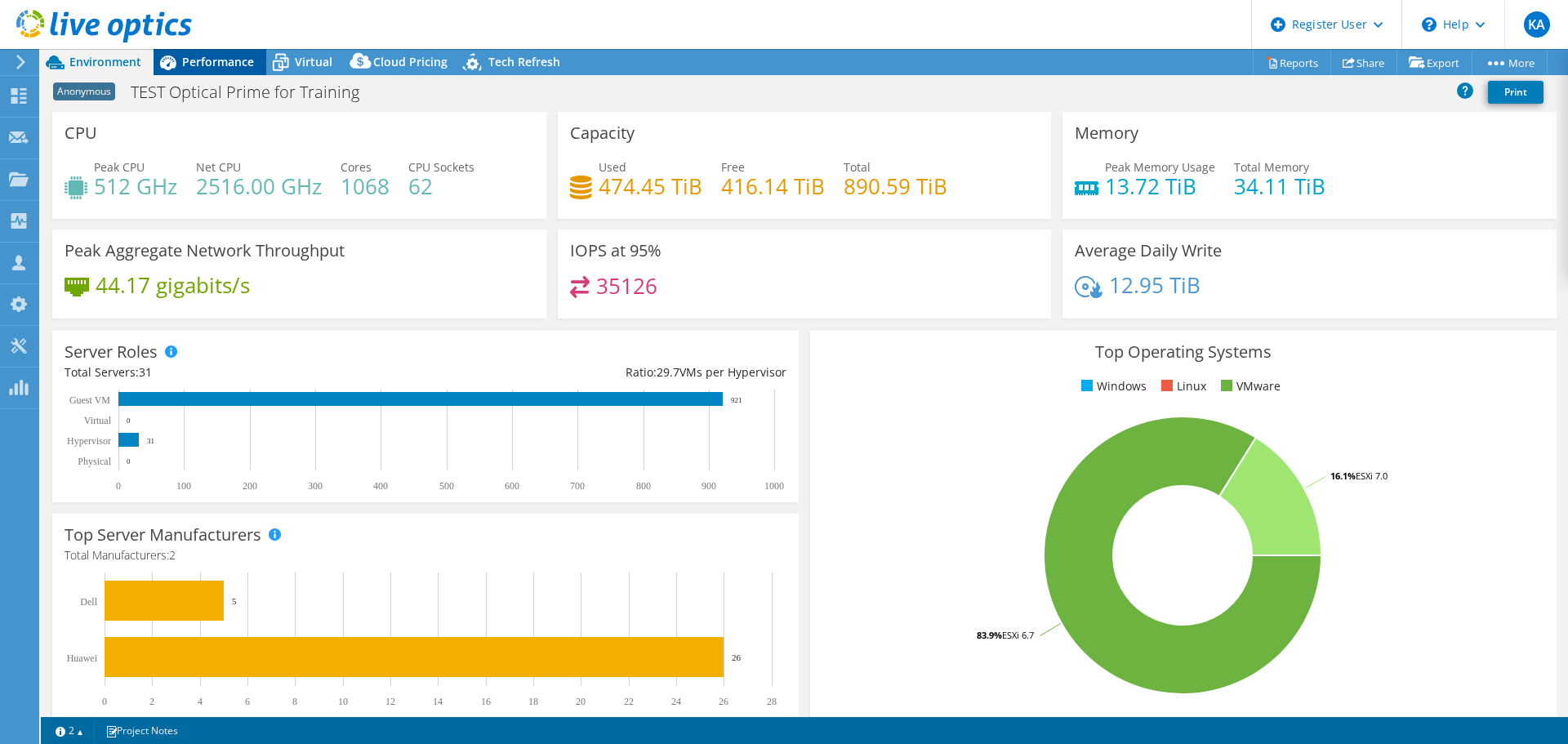
click at [222, 67] on span "Performance" at bounding box center [218, 61] width 72 height 16
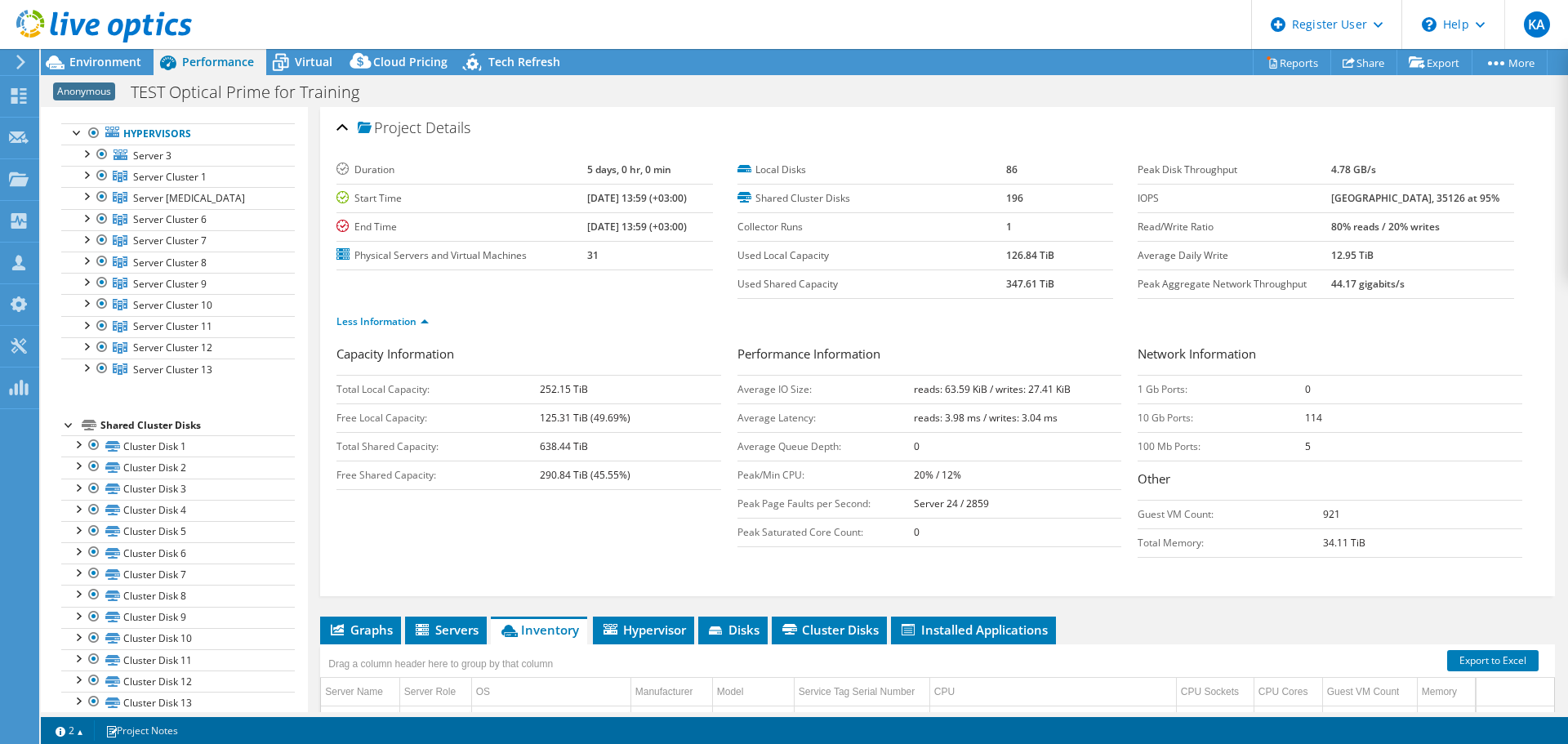
drag, startPoint x: 998, startPoint y: 285, endPoint x: 1030, endPoint y: 285, distance: 32.0
click at [1030, 285] on tr "Used Shared Capacity 347.61 TiB" at bounding box center [926, 284] width 377 height 29
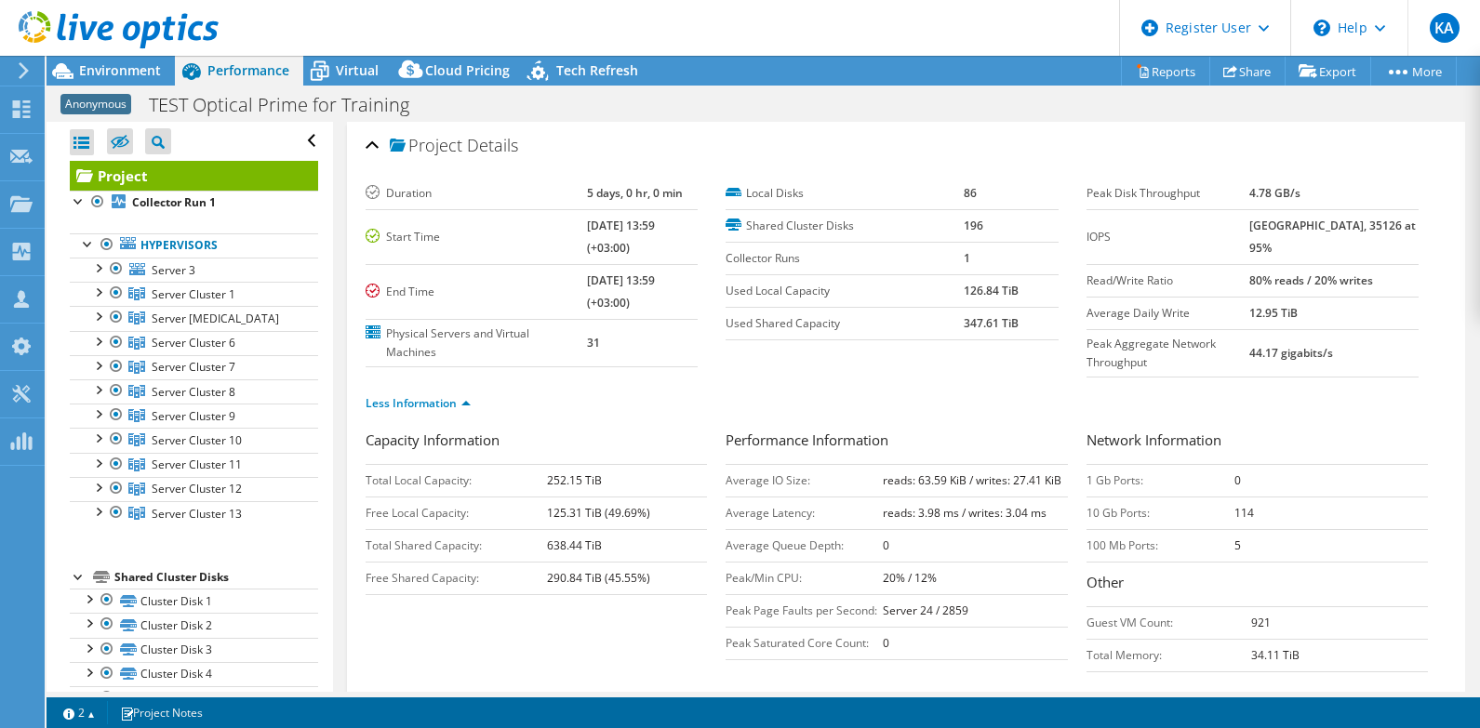
select select "USD"
